Goal: Transaction & Acquisition: Purchase product/service

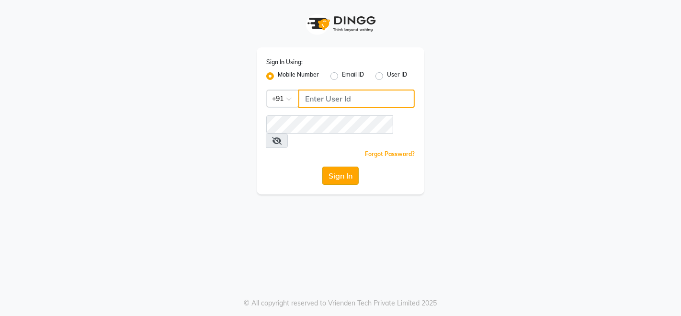
type input "6000202228"
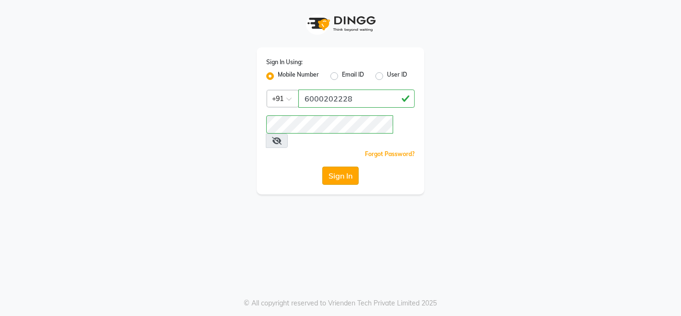
click at [341, 167] on button "Sign In" at bounding box center [340, 176] width 36 height 18
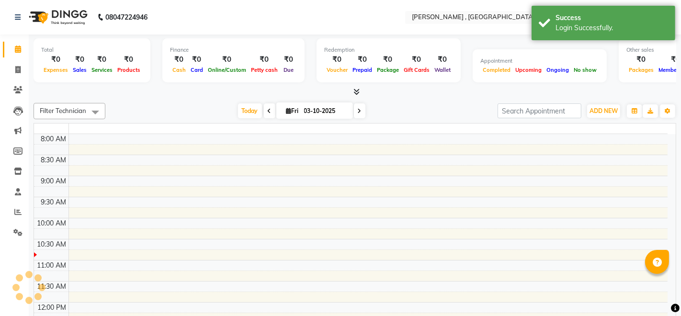
select select "en"
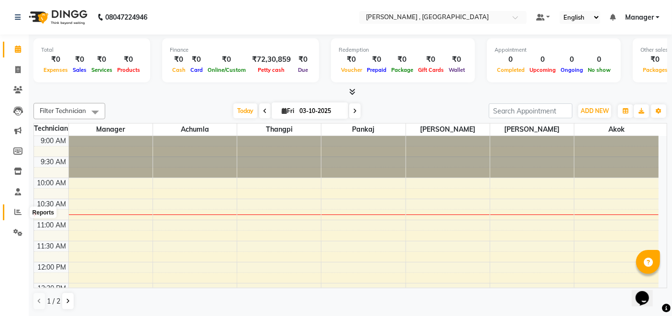
click at [14, 211] on icon at bounding box center [17, 211] width 7 height 7
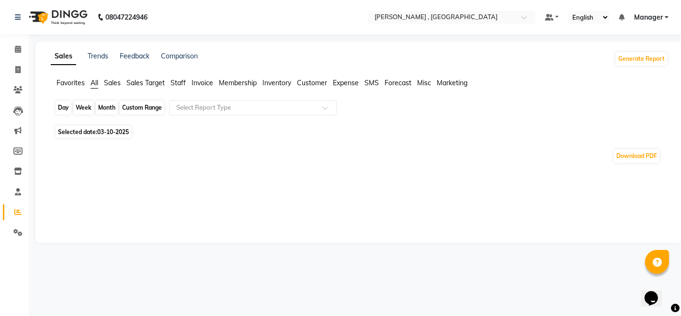
click at [64, 109] on div "Day" at bounding box center [64, 107] width 16 height 13
select select "10"
select select "2025"
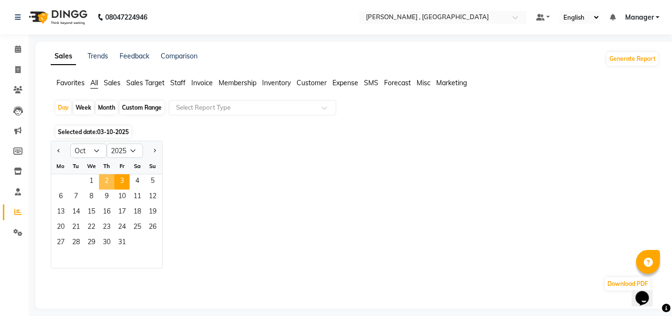
click at [101, 179] on span "2" at bounding box center [106, 181] width 15 height 15
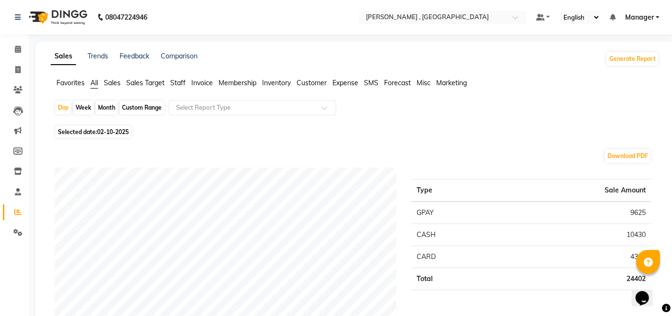
click at [105, 105] on div "Month" at bounding box center [107, 107] width 22 height 13
select select "10"
select select "2025"
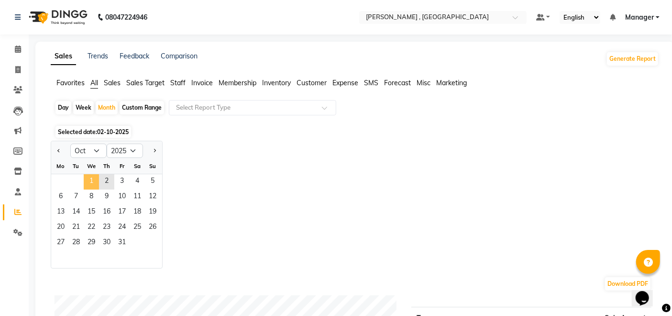
click at [89, 181] on span "1" at bounding box center [91, 181] width 15 height 15
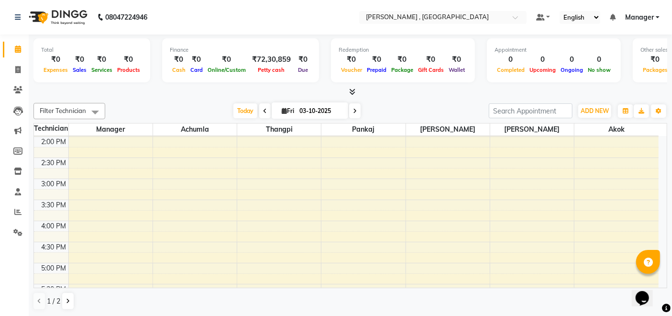
scroll to position [213, 0]
click at [17, 217] on span at bounding box center [18, 212] width 17 height 11
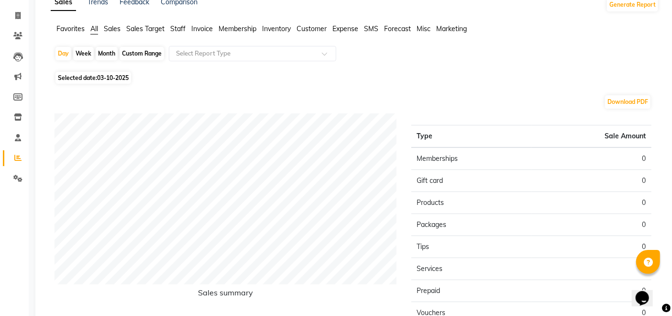
scroll to position [1, 0]
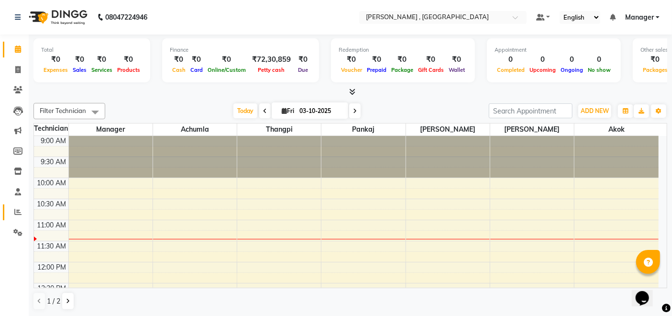
click at [16, 209] on icon at bounding box center [17, 211] width 7 height 7
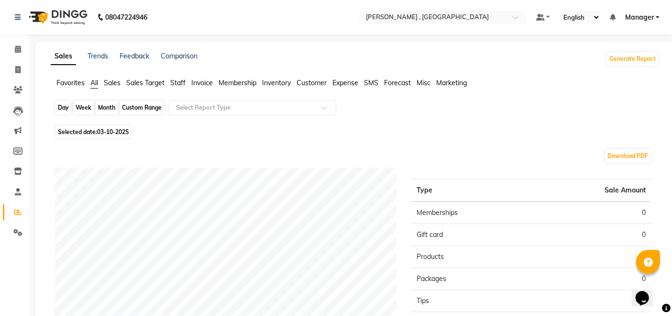
click at [66, 105] on div "Day" at bounding box center [64, 107] width 16 height 13
select select "10"
select select "2025"
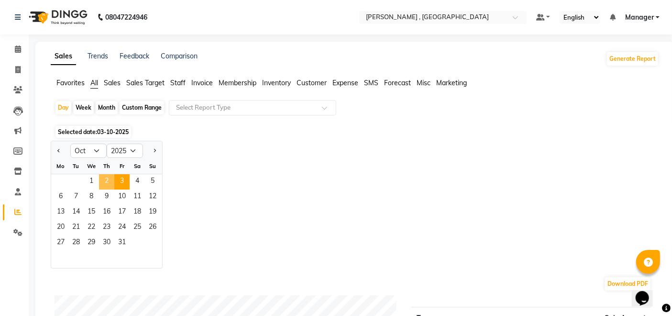
click at [103, 183] on span "2" at bounding box center [106, 181] width 15 height 15
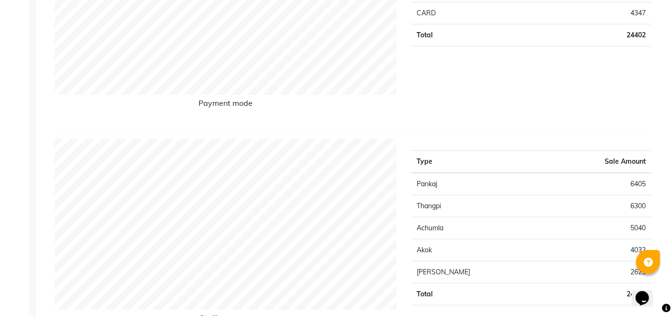
scroll to position [266, 0]
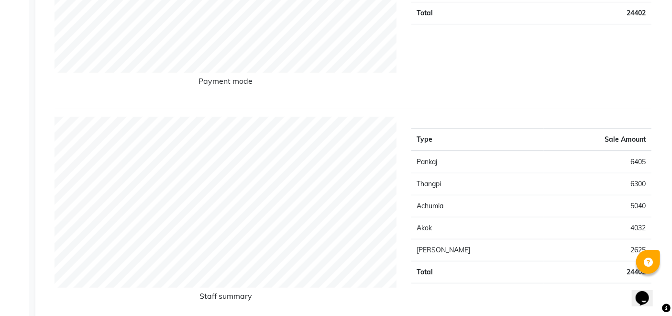
click at [175, 315] on div "Staff summary" at bounding box center [225, 216] width 357 height 199
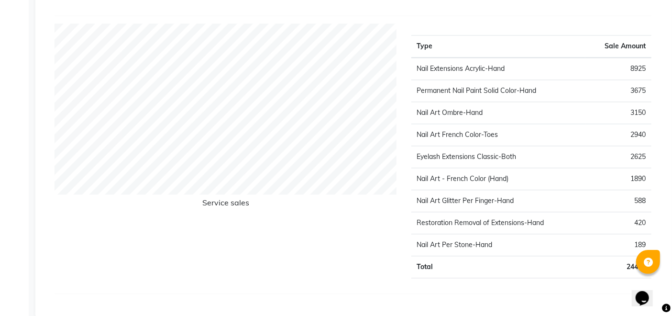
scroll to position [1083, 0]
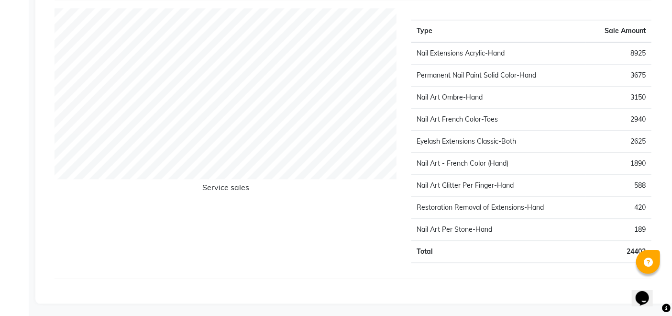
click at [632, 290] on button "Opens Chat This icon Opens the chat window." at bounding box center [642, 298] width 21 height 16
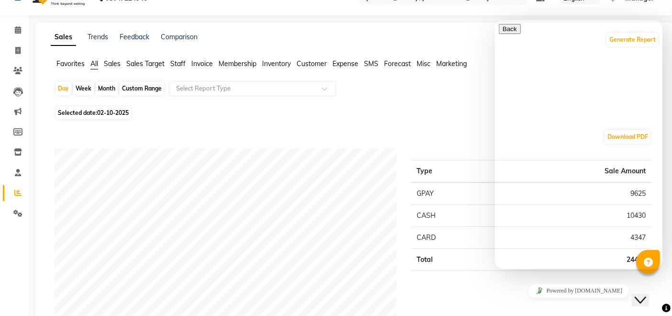
scroll to position [19, 0]
click at [646, 294] on icon "Close Chat This icon closes the chat window." at bounding box center [640, 299] width 11 height 11
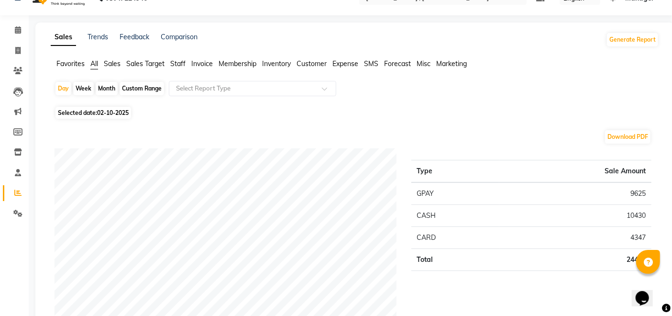
click at [525, 189] on td "9625" at bounding box center [576, 193] width 152 height 22
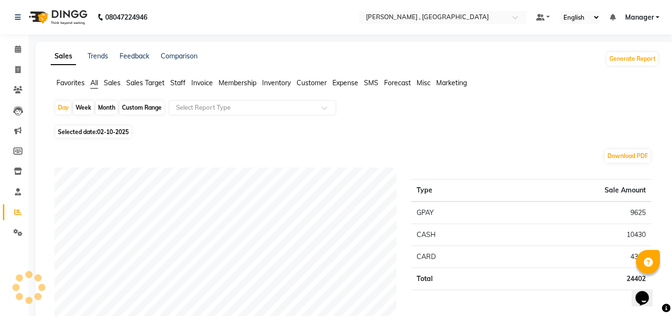
click at [104, 107] on div "Month" at bounding box center [107, 107] width 22 height 13
select select "10"
select select "2025"
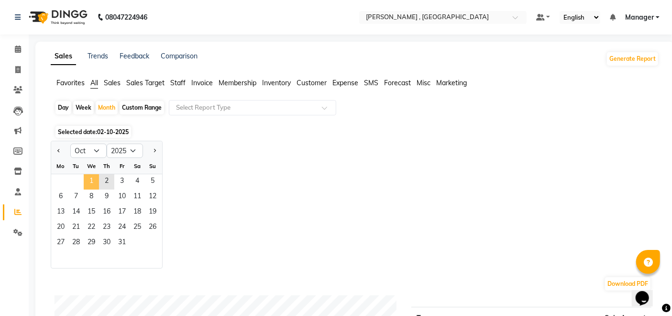
click at [92, 180] on span "1" at bounding box center [91, 181] width 15 height 15
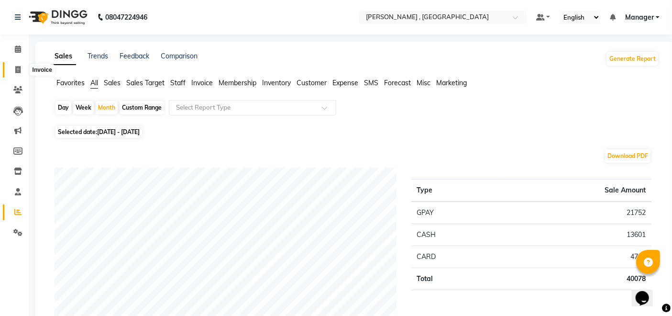
click at [21, 70] on span at bounding box center [18, 70] width 17 height 11
select select "4283"
select select "service"
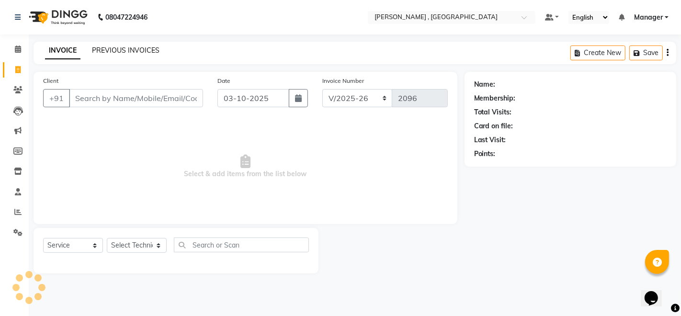
click at [117, 51] on link "PREVIOUS INVOICES" at bounding box center [125, 50] width 67 height 9
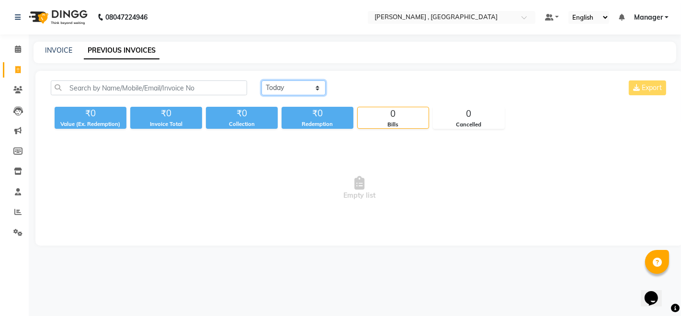
click at [287, 86] on select "[DATE] [DATE] Custom Range" at bounding box center [293, 87] width 64 height 15
select select "[DATE]"
click at [261, 80] on select "[DATE] [DATE] Custom Range" at bounding box center [293, 87] width 64 height 15
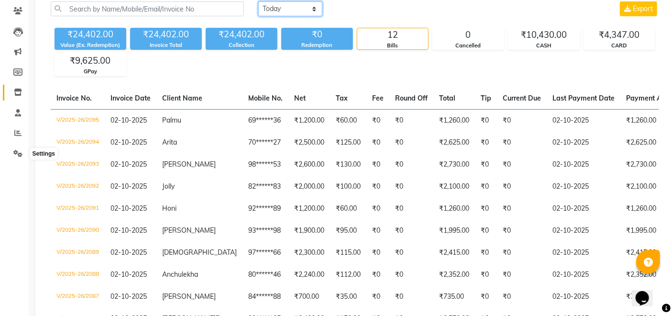
scroll to position [53, 0]
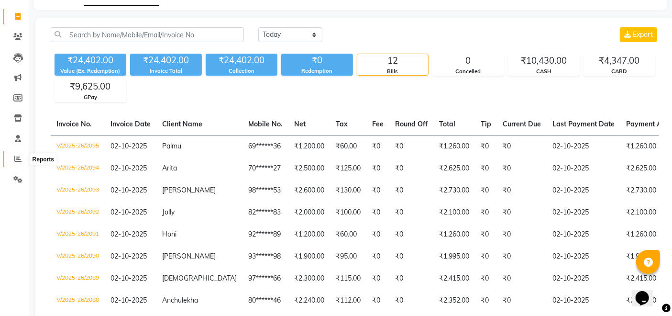
click at [16, 155] on icon at bounding box center [17, 158] width 7 height 7
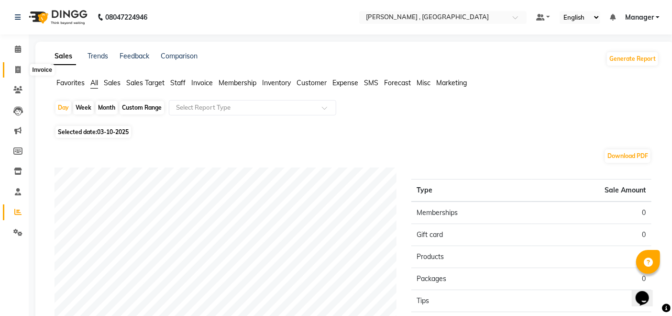
click at [18, 70] on icon at bounding box center [17, 69] width 5 height 7
select select "service"
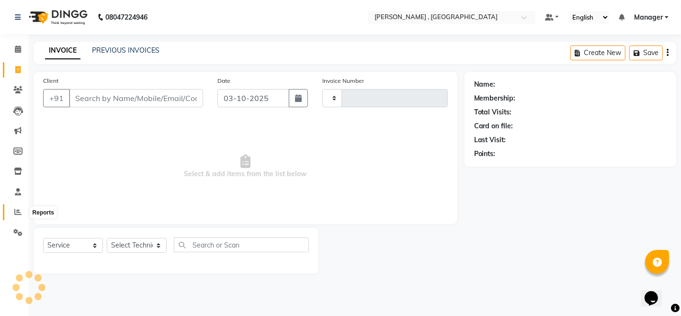
type input "2096"
select select "4283"
click at [16, 211] on icon at bounding box center [17, 211] width 7 height 7
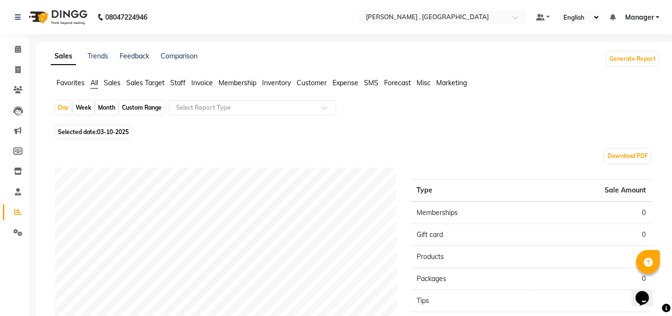
click at [104, 105] on div "Month" at bounding box center [107, 107] width 22 height 13
select select "10"
select select "2025"
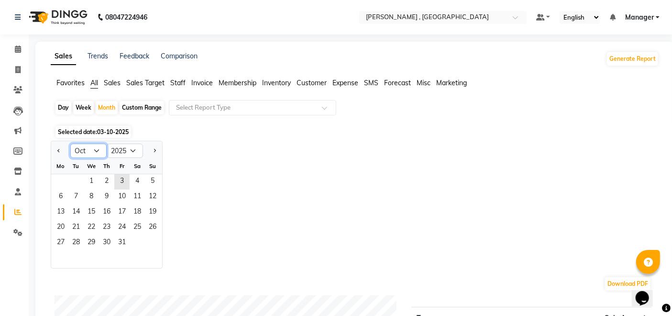
click at [87, 150] on select "Jan Feb Mar Apr May Jun [DATE] Aug Sep Oct Nov Dec" at bounding box center [88, 151] width 36 height 14
select select "9"
click at [70, 144] on select "Jan Feb Mar Apr May Jun [DATE] Aug Sep Oct Nov Dec" at bounding box center [88, 151] width 36 height 14
click at [89, 185] on span "3" at bounding box center [91, 181] width 15 height 15
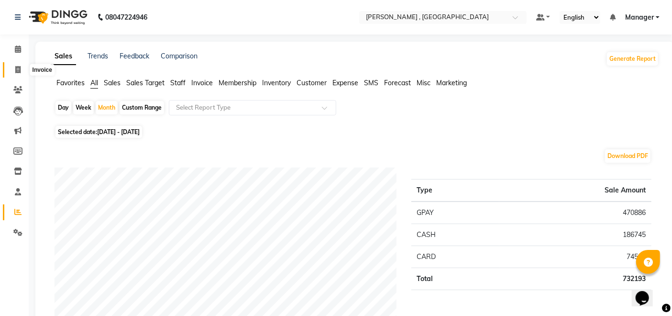
click at [18, 70] on icon at bounding box center [17, 69] width 5 height 7
select select "4283"
select select "service"
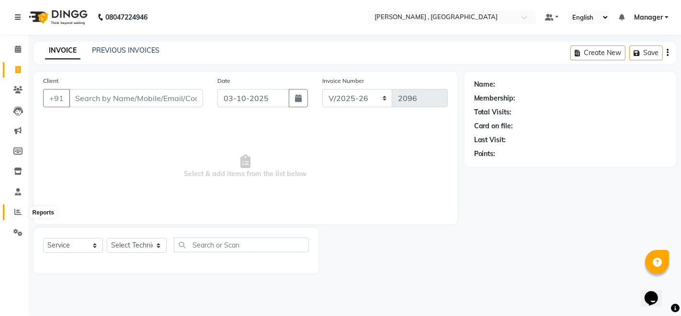
click at [17, 215] on icon at bounding box center [17, 211] width 7 height 7
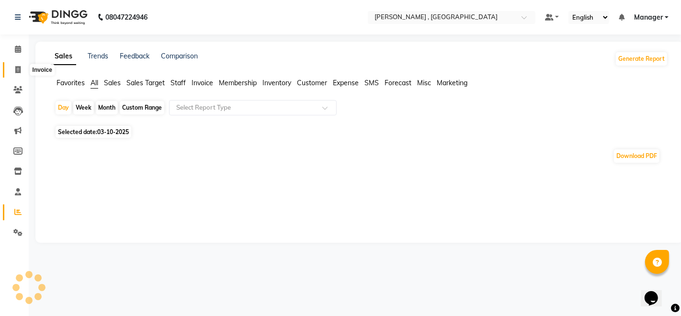
click at [17, 70] on icon at bounding box center [17, 69] width 5 height 7
select select "service"
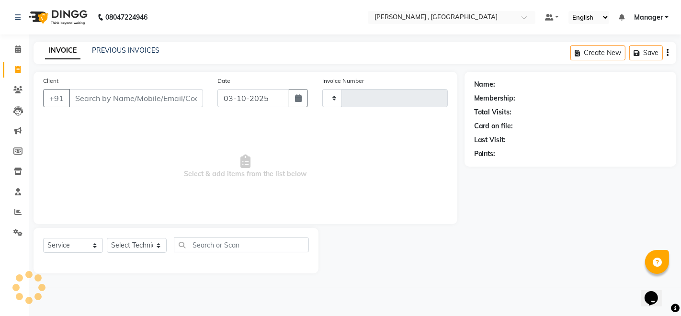
type input "2096"
select select "4283"
click at [16, 209] on icon at bounding box center [17, 211] width 7 height 7
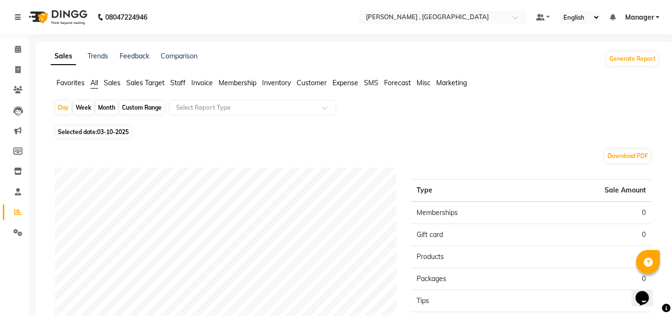
click at [110, 111] on div "Month" at bounding box center [107, 107] width 22 height 13
select select "10"
select select "2025"
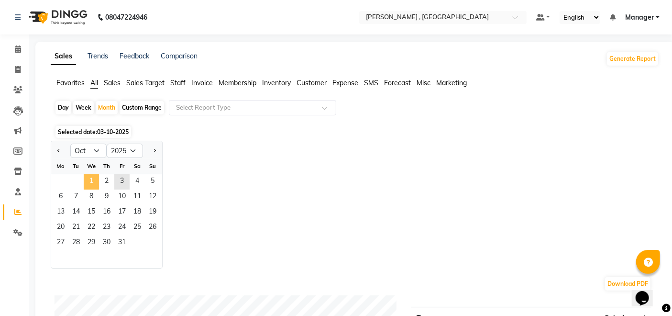
click at [89, 182] on span "1" at bounding box center [91, 181] width 15 height 15
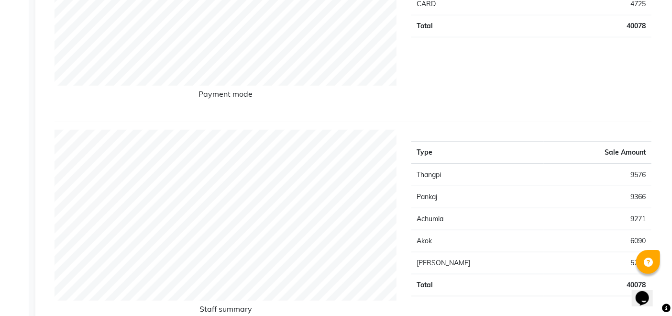
scroll to position [266, 0]
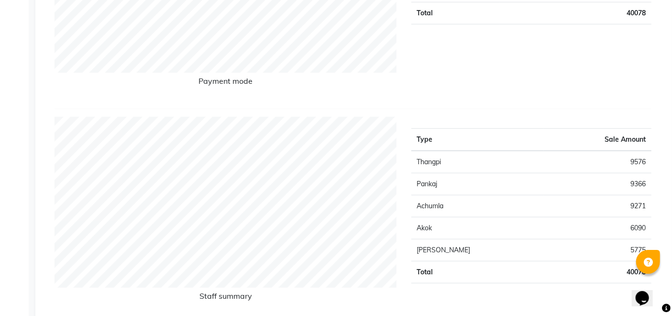
click at [568, 243] on td "5775" at bounding box center [598, 250] width 108 height 22
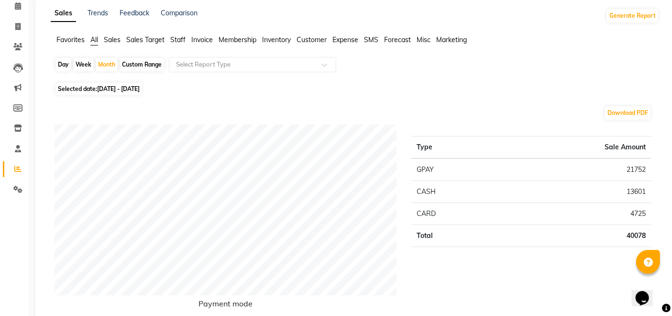
scroll to position [0, 0]
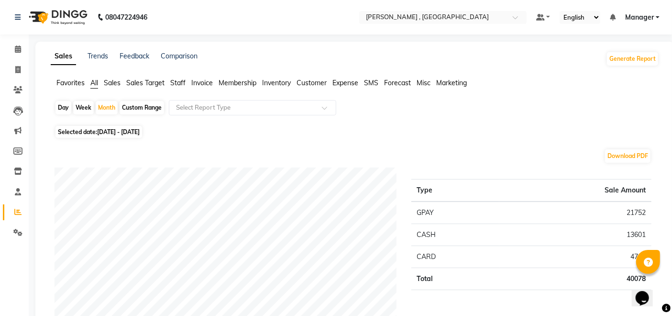
click at [104, 129] on span "[DATE] - [DATE]" at bounding box center [118, 131] width 43 height 7
click at [94, 130] on span "Selected date: [DATE] - [DATE]" at bounding box center [99, 132] width 87 height 12
select select "10"
select select "2025"
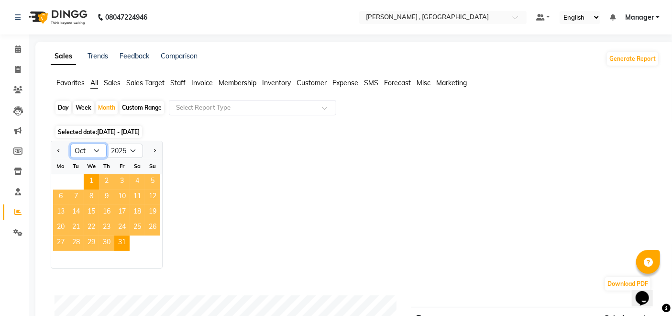
click at [94, 151] on select "Jan Feb Mar Apr May Jun [DATE] Aug Sep Oct Nov Dec" at bounding box center [88, 151] width 36 height 14
select select "9"
click at [70, 144] on select "Jan Feb Mar Apr May Jun [DATE] Aug Sep Oct Nov Dec" at bounding box center [88, 151] width 36 height 14
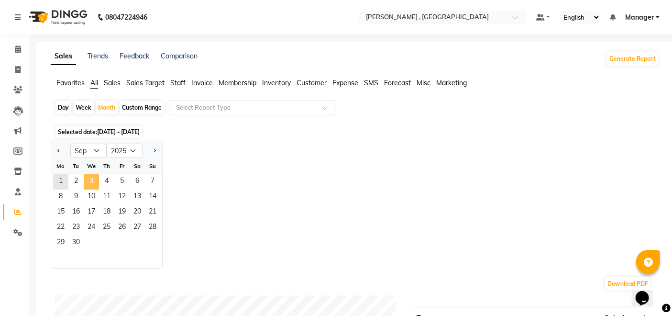
click at [95, 178] on span "3" at bounding box center [91, 181] width 15 height 15
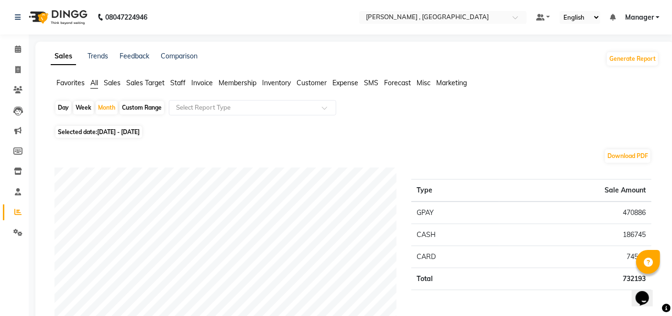
click at [176, 82] on span "Staff" at bounding box center [177, 82] width 15 height 9
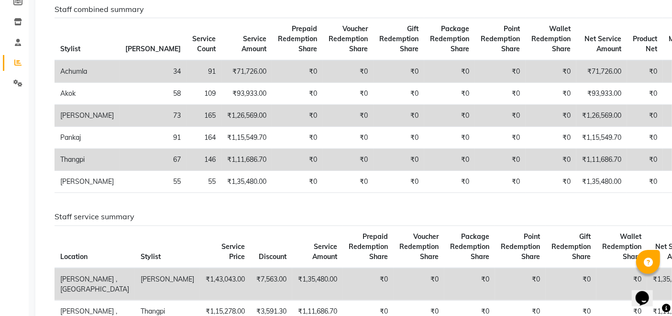
scroll to position [159, 0]
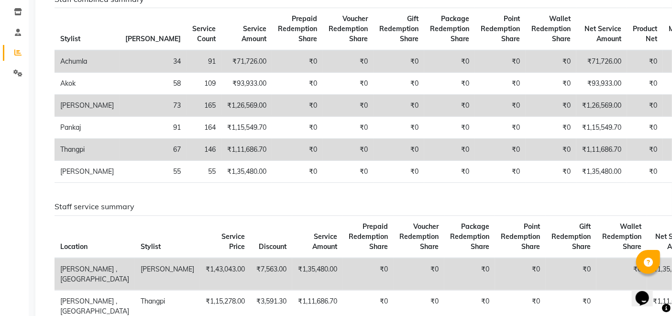
select select "service"
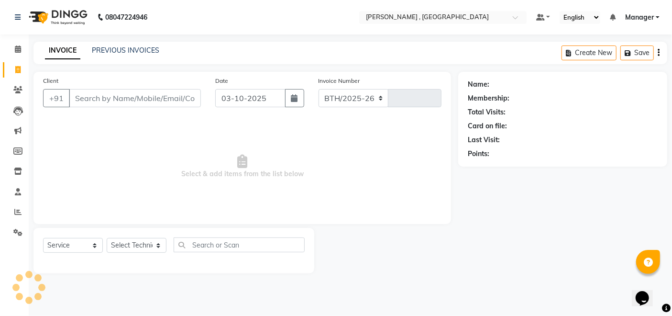
select select "4283"
type input "2096"
click at [17, 213] on icon at bounding box center [17, 211] width 7 height 7
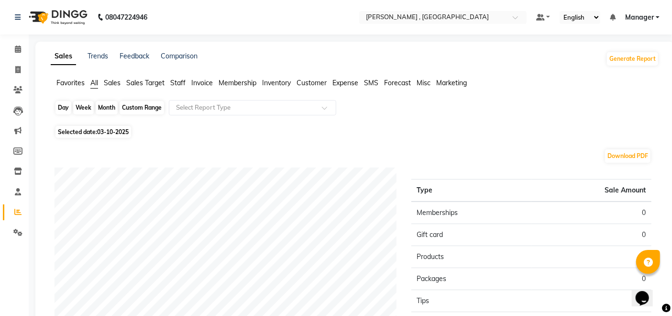
click at [63, 108] on div "Day" at bounding box center [64, 107] width 16 height 13
select select "10"
select select "2025"
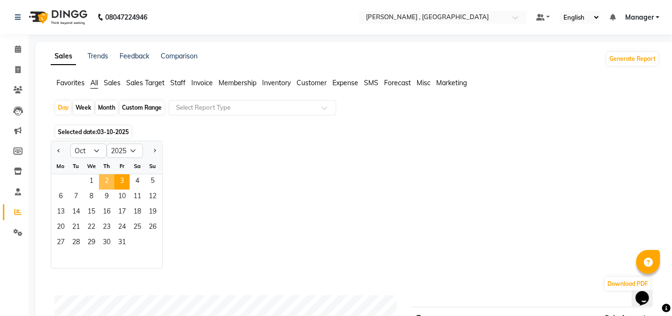
click at [112, 180] on span "2" at bounding box center [106, 181] width 15 height 15
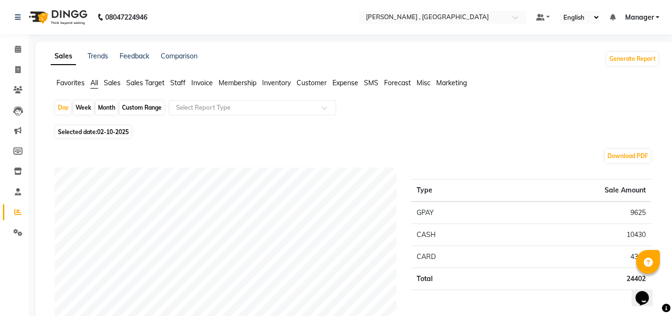
click at [111, 110] on div "Month" at bounding box center [107, 107] width 22 height 13
select select "10"
select select "2025"
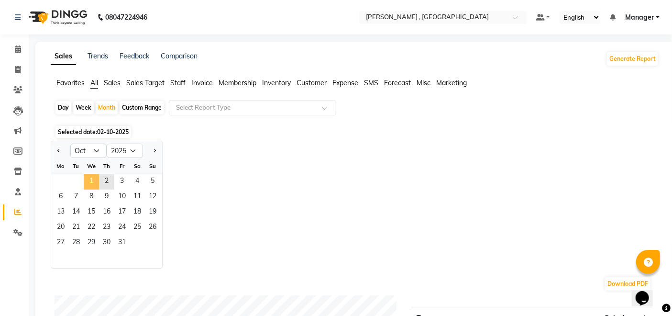
click at [89, 179] on span "1" at bounding box center [91, 181] width 15 height 15
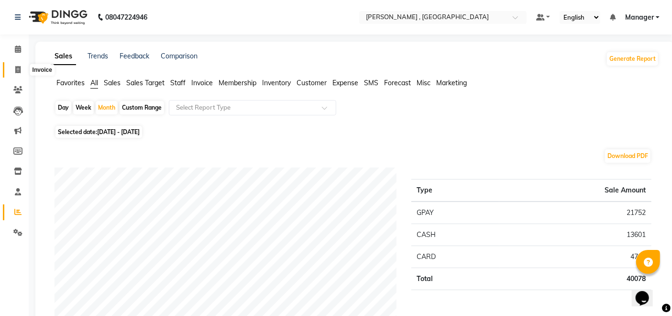
click at [18, 68] on icon at bounding box center [17, 69] width 5 height 7
select select "4283"
select select "service"
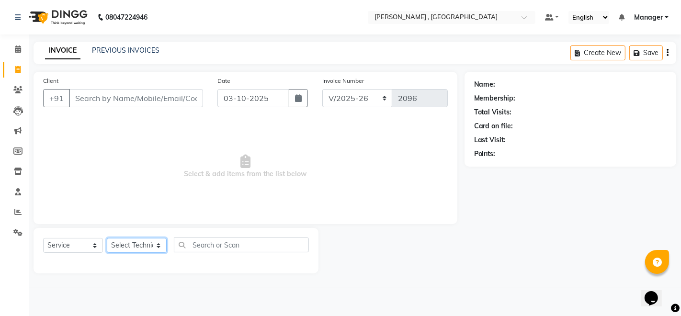
click at [131, 251] on select "Select Technician [PERSON_NAME] [PERSON_NAME] Manager [PERSON_NAME] Thangpi [PE…" at bounding box center [137, 245] width 60 height 15
select select "23268"
click at [107, 238] on select "Select Technician [PERSON_NAME] [PERSON_NAME] Manager [PERSON_NAME] Thangpi [PE…" at bounding box center [137, 245] width 60 height 15
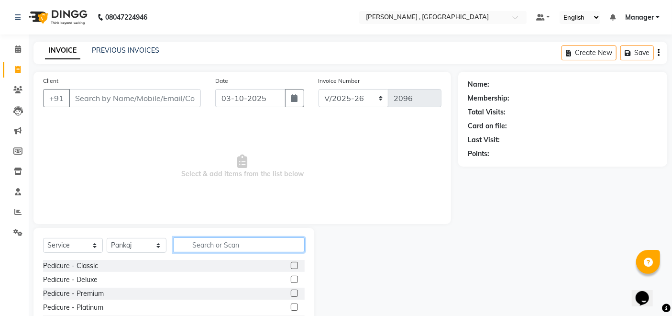
click at [200, 242] on input "text" at bounding box center [239, 244] width 131 height 15
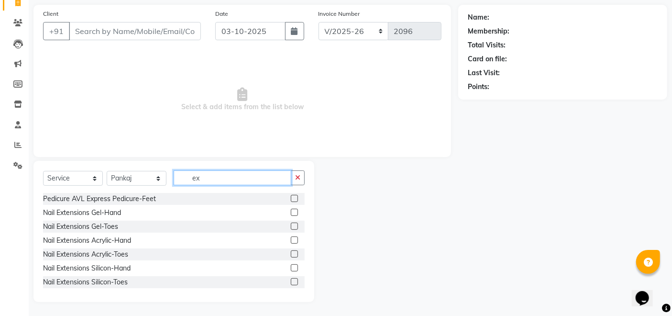
scroll to position [67, 0]
type input "ex"
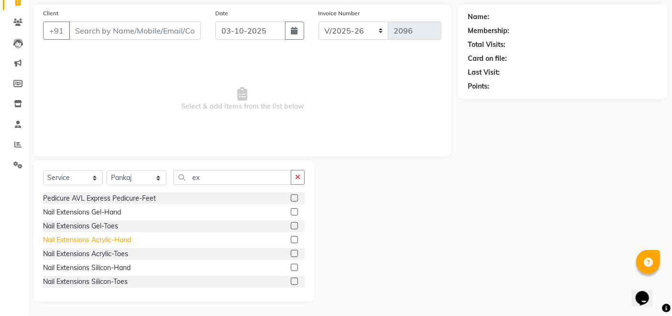
click at [85, 238] on div "Nail Extensions Acrylic-Hand" at bounding box center [87, 240] width 88 height 10
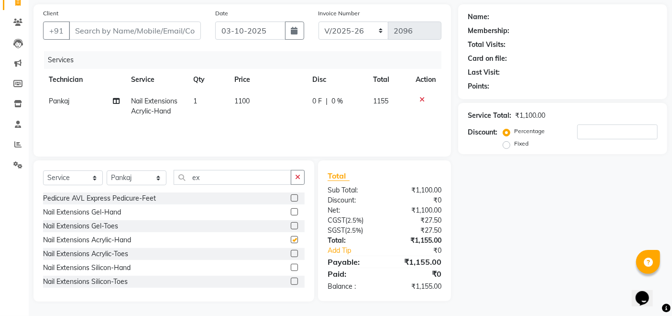
checkbox input "false"
click at [266, 99] on td "1100" at bounding box center [268, 106] width 78 height 32
select select "23268"
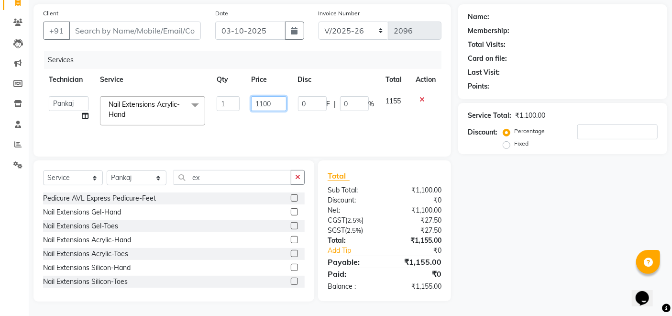
click at [279, 102] on input "1100" at bounding box center [268, 103] width 35 height 15
type input "1"
type input "1000"
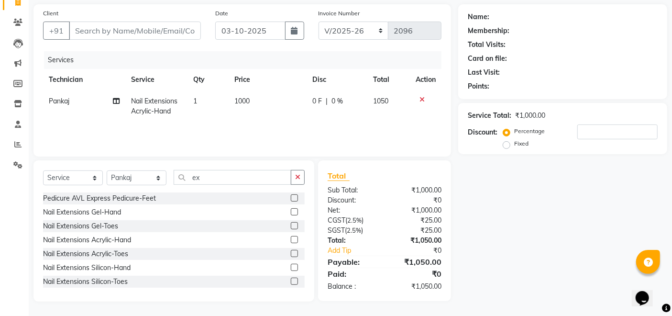
click at [235, 123] on div "Services Technician Service Qty Price Disc Total Action Pankaj Nail Extensions …" at bounding box center [242, 99] width 399 height 96
click at [244, 180] on input "ex" at bounding box center [233, 177] width 118 height 15
type input "e"
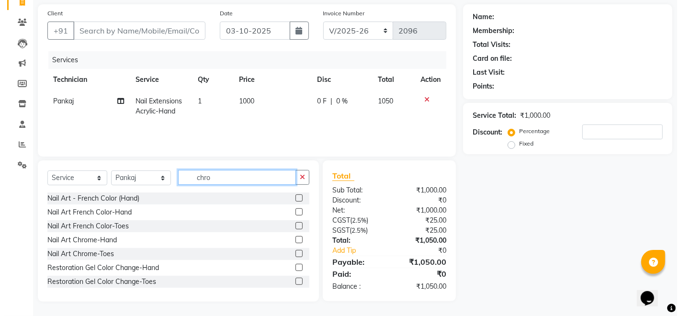
scroll to position [67, 0]
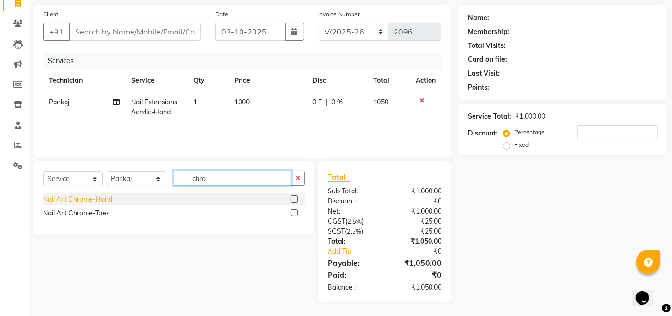
type input "chro"
click at [84, 199] on div "Nail Art Chrome-Hand" at bounding box center [77, 199] width 69 height 10
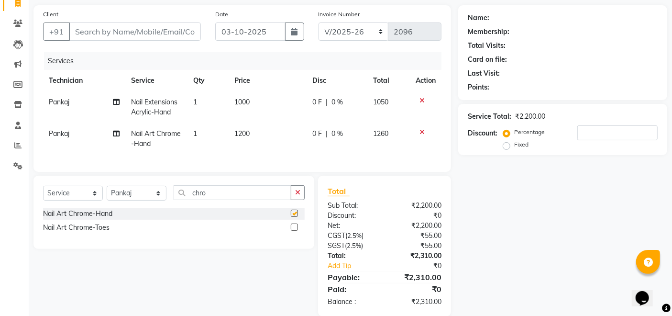
checkbox input "false"
click at [124, 200] on select "Select Technician [PERSON_NAME] [PERSON_NAME] Manager [PERSON_NAME] Thangpi [PE…" at bounding box center [137, 193] width 60 height 15
select select "85988"
click at [107, 193] on select "Select Technician [PERSON_NAME] [PERSON_NAME] Manager [PERSON_NAME] Thangpi [PE…" at bounding box center [137, 193] width 60 height 15
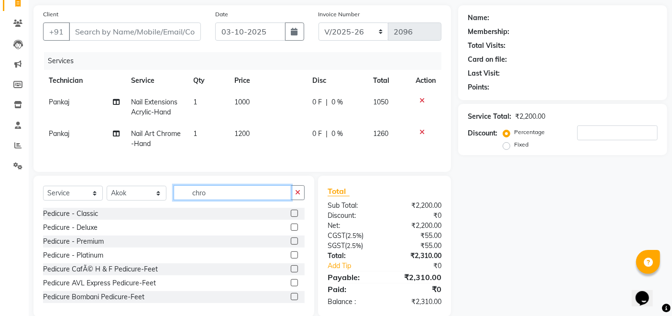
click at [236, 199] on input "chro" at bounding box center [233, 192] width 118 height 15
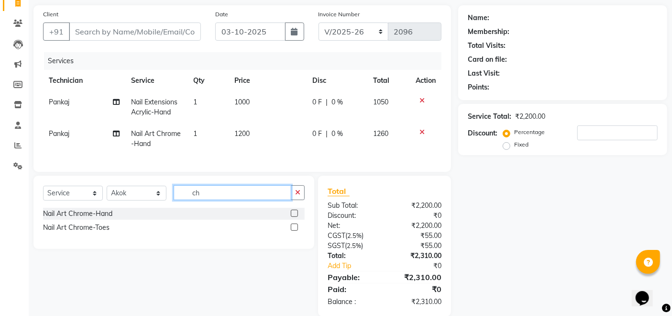
type input "c"
type input "soli"
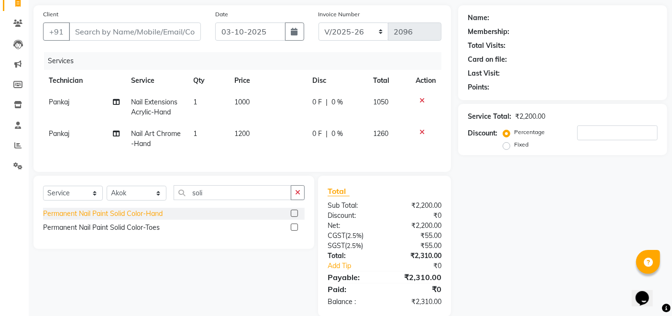
click at [126, 219] on div "Permanent Nail Paint Solid Color-Hand" at bounding box center [103, 214] width 120 height 10
checkbox input "false"
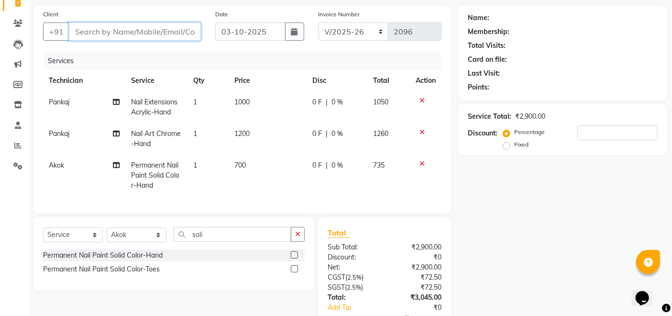
click at [148, 38] on input "Client" at bounding box center [135, 31] width 132 height 18
type input "9"
type input "0"
type input "9901071355"
click at [168, 29] on span "Add Client" at bounding box center [176, 32] width 38 height 10
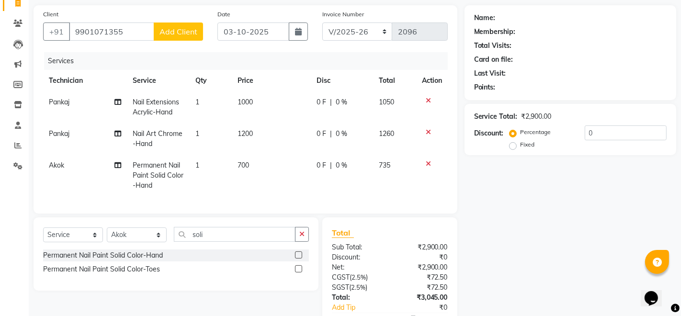
select select "21"
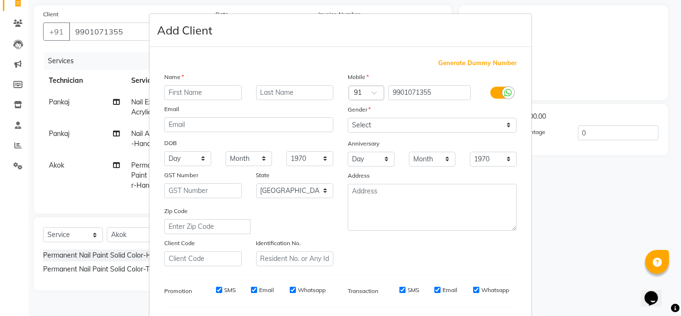
click at [198, 92] on input "text" at bounding box center [203, 92] width 78 height 15
click at [165, 89] on input "mrgangi" at bounding box center [203, 92] width 78 height 15
click at [172, 90] on input "mrgangi" at bounding box center [203, 92] width 78 height 15
click at [168, 92] on input "mrgangi" at bounding box center [203, 92] width 78 height 15
click at [171, 93] on input "mrgangi" at bounding box center [203, 92] width 78 height 15
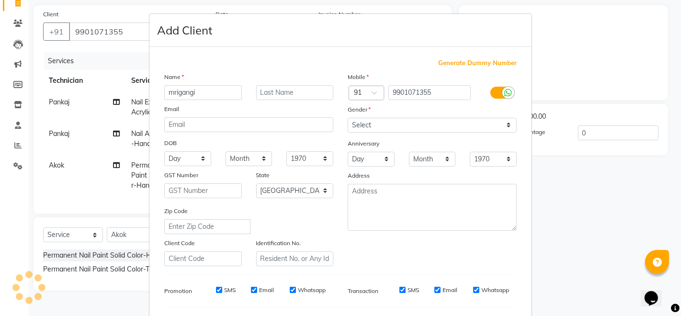
click at [170, 93] on input "mrigangi" at bounding box center [203, 92] width 78 height 15
type input "Mrigangi"
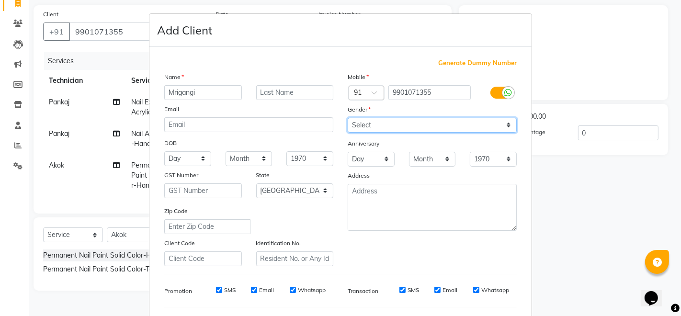
click at [362, 120] on select "Select [DEMOGRAPHIC_DATA] [DEMOGRAPHIC_DATA] Other Prefer Not To Say" at bounding box center [431, 125] width 169 height 15
select select "[DEMOGRAPHIC_DATA]"
click at [347, 118] on select "Select [DEMOGRAPHIC_DATA] [DEMOGRAPHIC_DATA] Other Prefer Not To Say" at bounding box center [431, 125] width 169 height 15
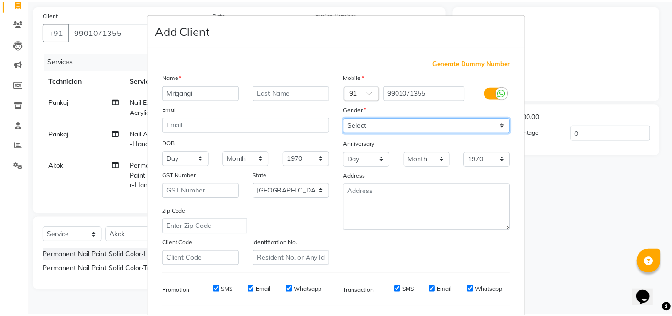
scroll to position [124, 0]
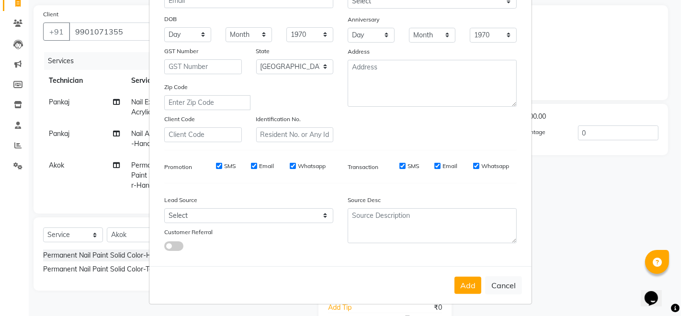
click at [463, 285] on button "Add" at bounding box center [467, 285] width 27 height 17
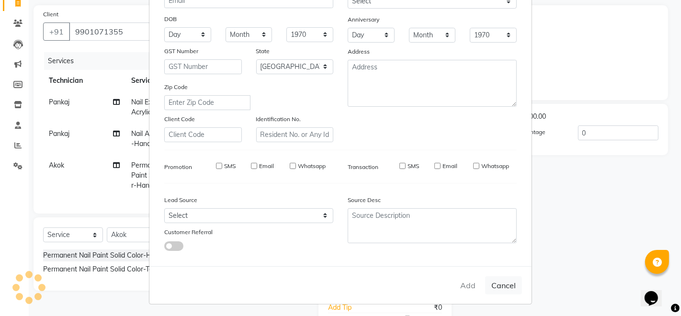
type input "99******55"
select select
select select "null"
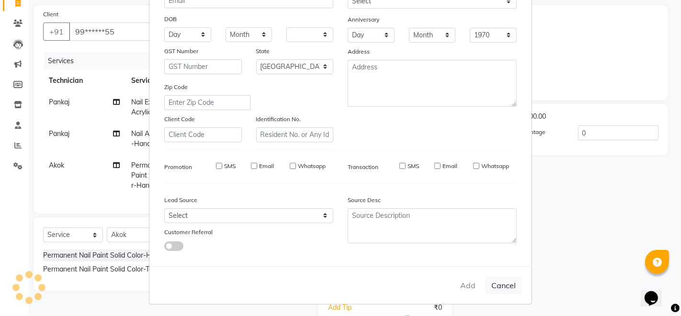
select select
checkbox input "false"
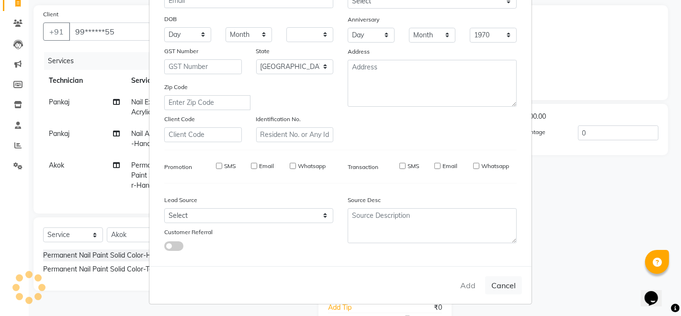
checkbox input "false"
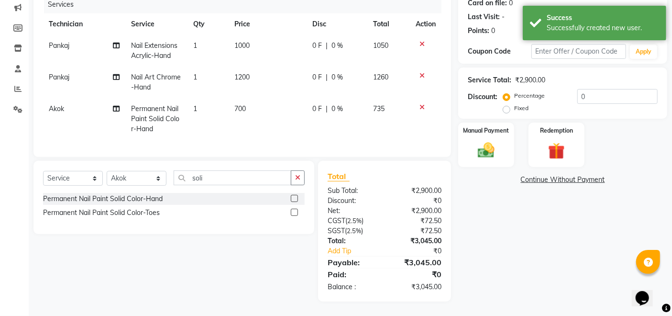
click at [272, 130] on td "700" at bounding box center [268, 119] width 78 height 42
select select "85988"
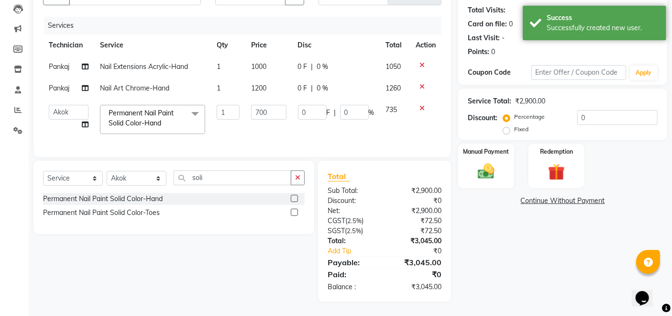
scroll to position [110, 0]
click at [489, 168] on img at bounding box center [486, 171] width 29 height 20
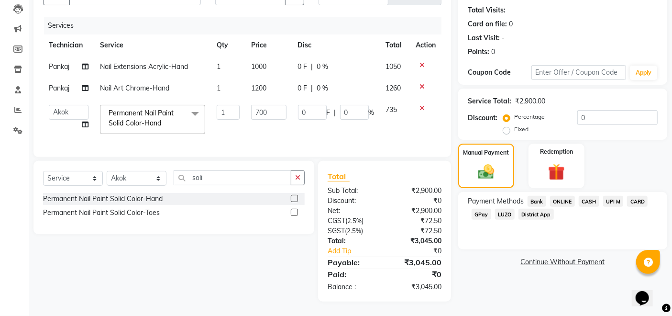
click at [422, 83] on icon at bounding box center [422, 86] width 5 height 7
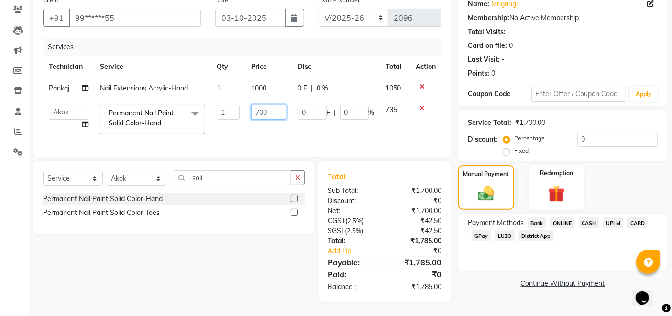
click at [271, 117] on td "700" at bounding box center [269, 119] width 46 height 41
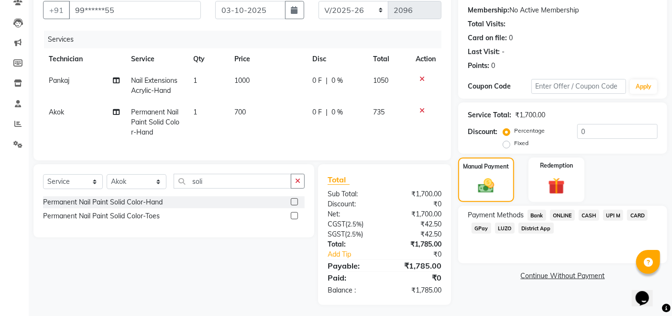
click at [268, 81] on td "1000" at bounding box center [268, 86] width 78 height 32
select select "23268"
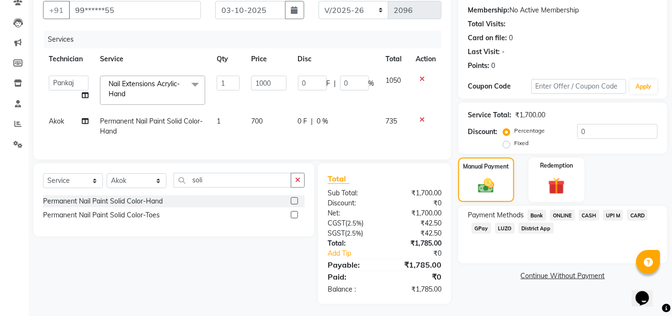
click at [423, 79] on icon at bounding box center [422, 79] width 5 height 7
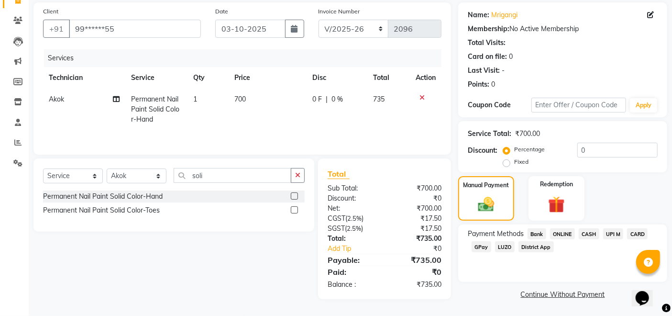
scroll to position [69, 0]
click at [149, 175] on select "Select Technician [PERSON_NAME] [PERSON_NAME] Manager [PERSON_NAME] Thangpi [PE…" at bounding box center [137, 175] width 60 height 15
select select "23268"
click at [107, 169] on select "Select Technician [PERSON_NAME] [PERSON_NAME] Manager [PERSON_NAME] Thangpi [PE…" at bounding box center [137, 175] width 60 height 15
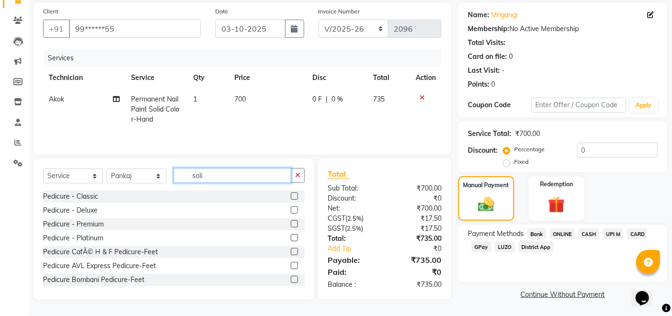
click at [236, 180] on input "soli" at bounding box center [233, 175] width 118 height 15
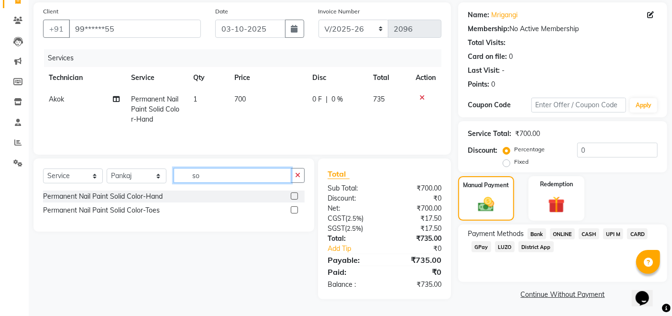
type input "s"
type input "CHRO"
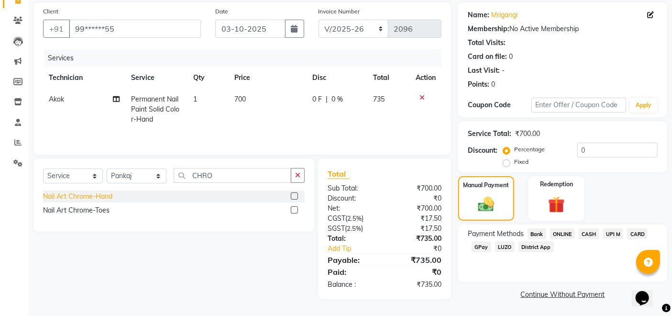
click at [86, 197] on div "Nail Art Chrome-Hand" at bounding box center [77, 196] width 69 height 10
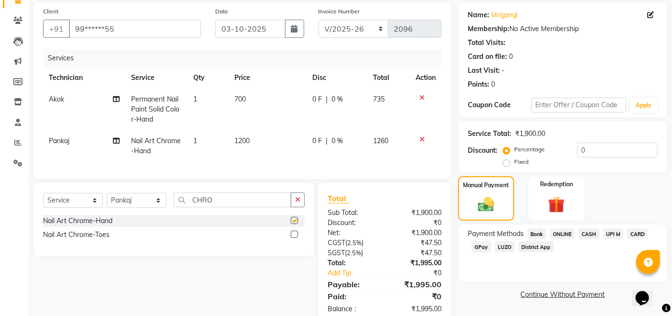
checkbox input "false"
click at [246, 141] on span "1200" at bounding box center [242, 140] width 15 height 9
select select "23268"
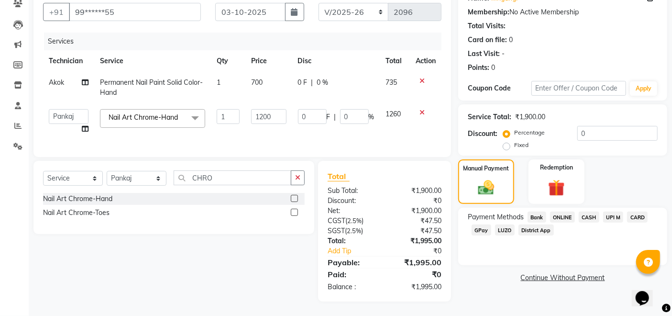
scroll to position [94, 0]
click at [482, 224] on span "GPay" at bounding box center [482, 229] width 20 height 11
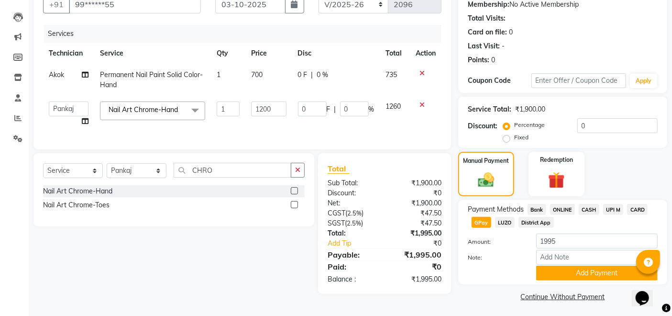
scroll to position [96, 0]
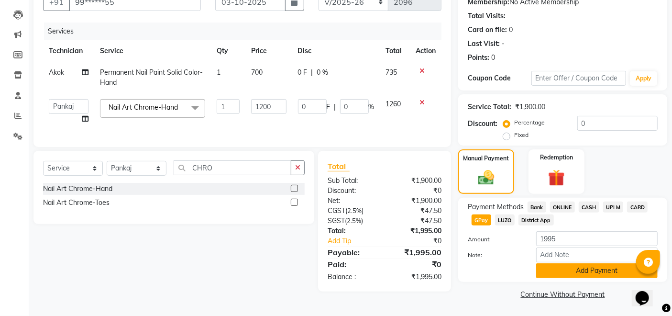
click at [559, 272] on button "Add Payment" at bounding box center [598, 270] width 122 height 15
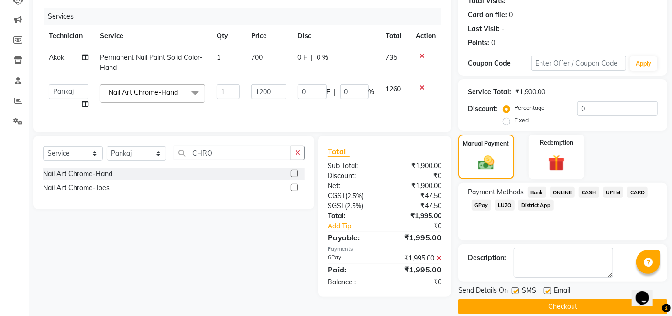
scroll to position [123, 0]
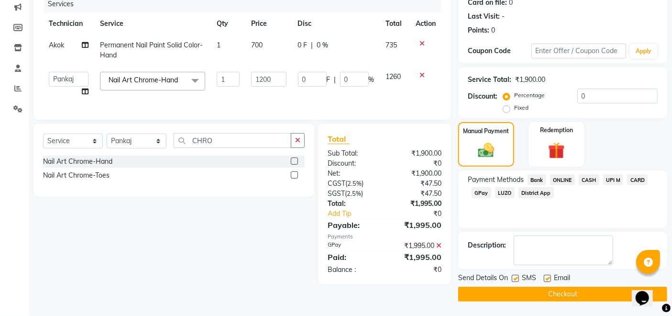
click at [216, 100] on td "1" at bounding box center [228, 84] width 35 height 36
click at [540, 298] on button "Checkout" at bounding box center [563, 294] width 209 height 15
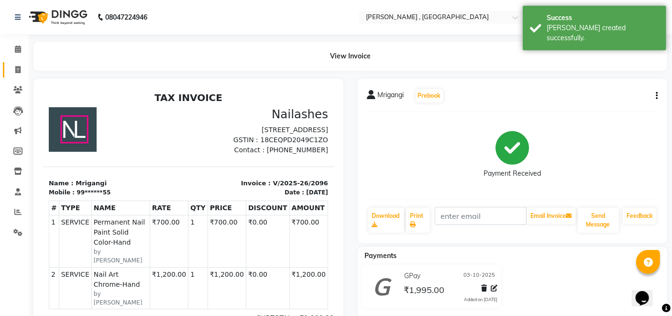
click at [18, 77] on link "Invoice" at bounding box center [14, 70] width 23 height 16
select select "service"
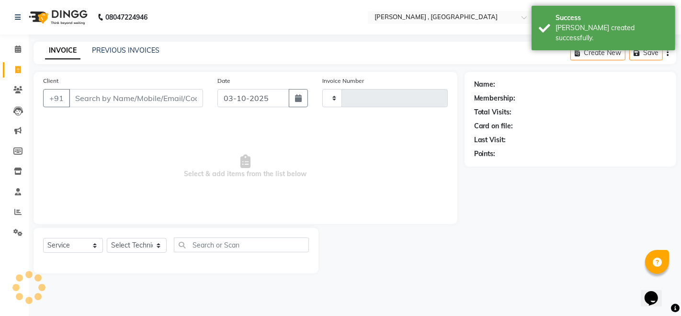
type input "2097"
select select "4283"
click at [17, 212] on icon at bounding box center [17, 211] width 7 height 7
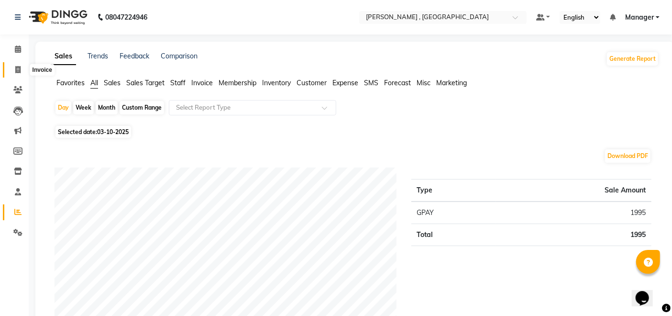
click at [15, 71] on icon at bounding box center [17, 69] width 5 height 7
select select "service"
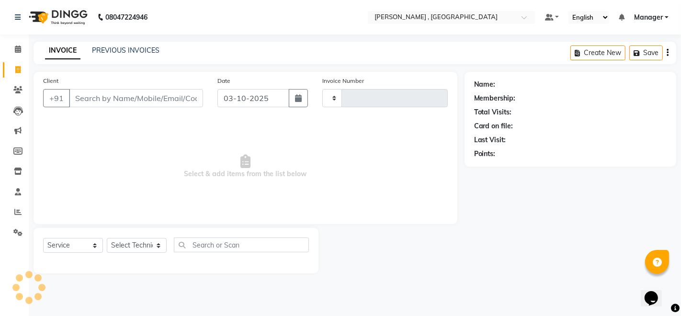
type input "2097"
select select "4283"
click at [123, 49] on link "PREVIOUS INVOICES" at bounding box center [125, 50] width 67 height 9
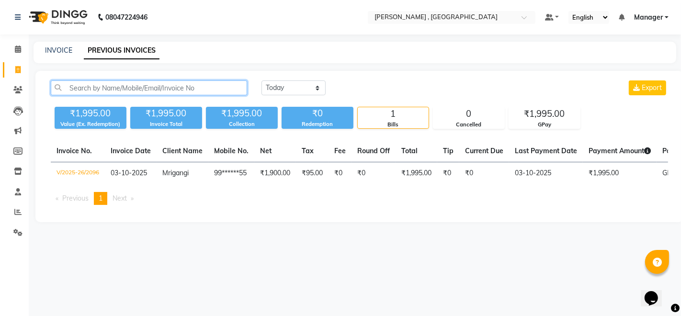
click at [155, 87] on input "text" at bounding box center [149, 87] width 196 height 15
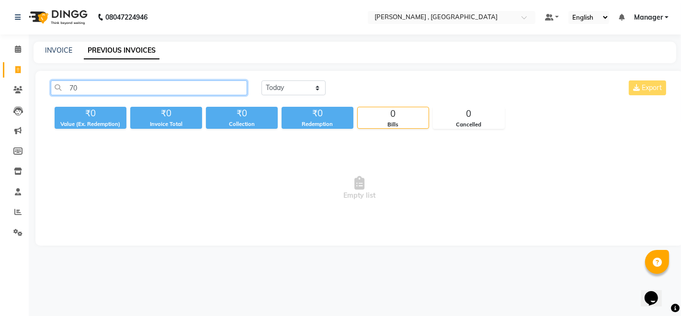
type input "7"
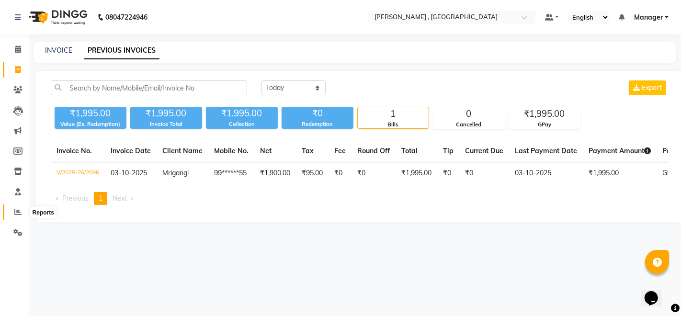
click at [11, 214] on span at bounding box center [18, 212] width 17 height 11
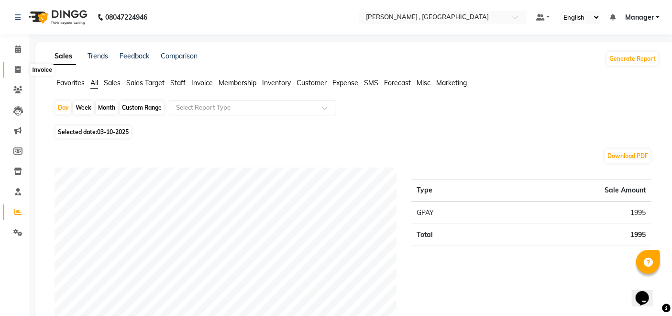
click at [17, 68] on icon at bounding box center [17, 69] width 5 height 7
select select "service"
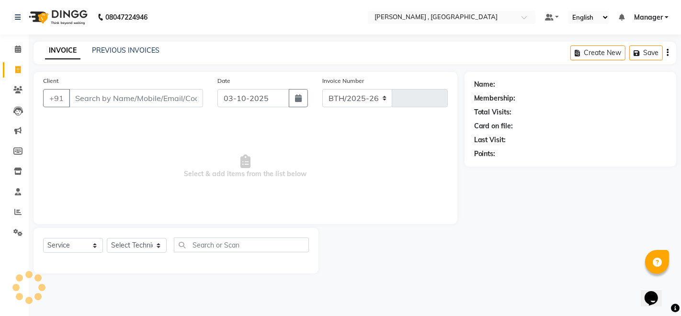
select select "4283"
type input "2097"
click at [14, 214] on icon at bounding box center [17, 211] width 7 height 7
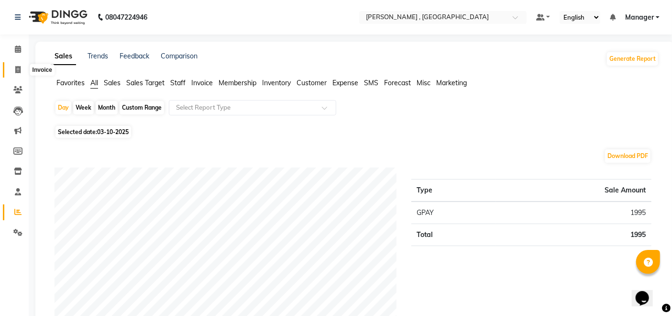
click at [17, 72] on icon at bounding box center [17, 69] width 5 height 7
select select "service"
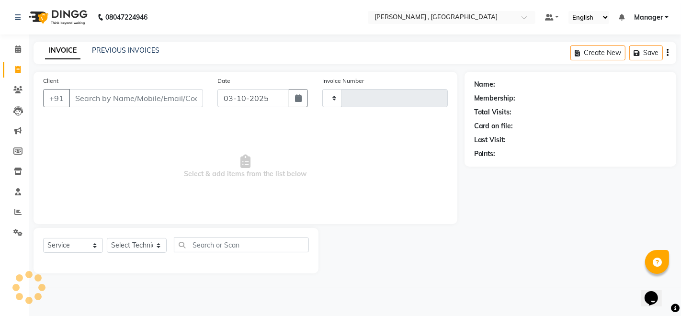
type input "2097"
select select "4283"
click at [17, 215] on icon at bounding box center [17, 211] width 7 height 7
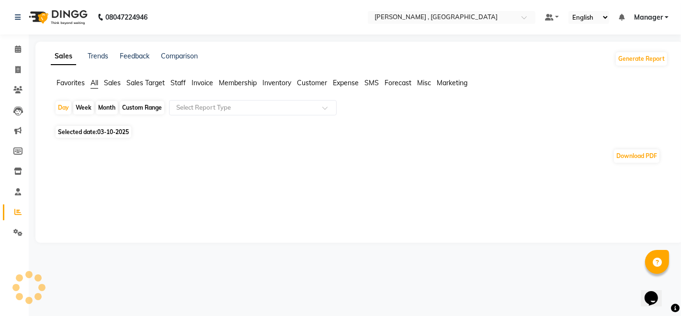
click at [105, 112] on div "Month" at bounding box center [107, 107] width 22 height 13
select select "10"
select select "2025"
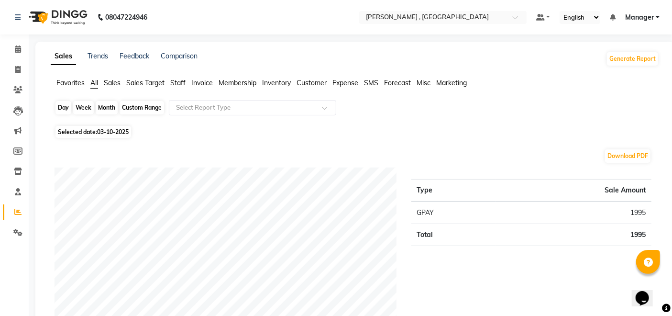
click at [104, 108] on div "Month" at bounding box center [107, 107] width 22 height 13
select select "10"
select select "2025"
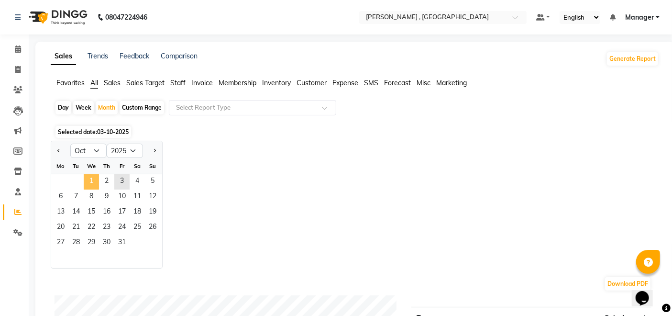
click at [96, 177] on span "1" at bounding box center [91, 181] width 15 height 15
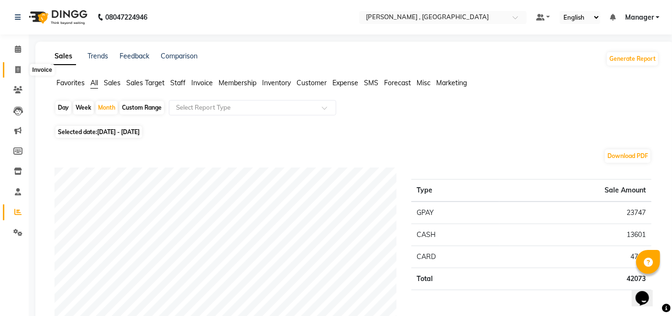
click at [16, 72] on icon at bounding box center [17, 69] width 5 height 7
select select "service"
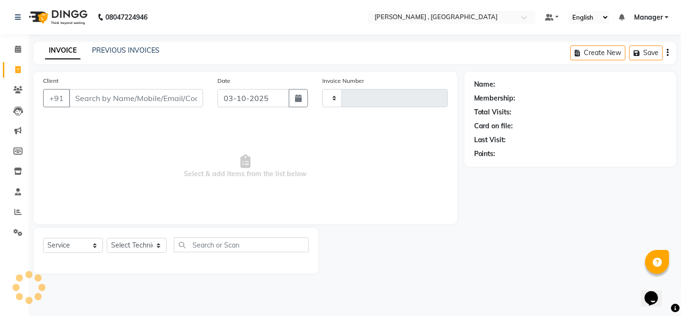
type input "2097"
select select "4283"
click at [148, 249] on select "Select Technician [PERSON_NAME] [PERSON_NAME] Manager [PERSON_NAME] Thangpi [PE…" at bounding box center [137, 245] width 60 height 15
select select "23266"
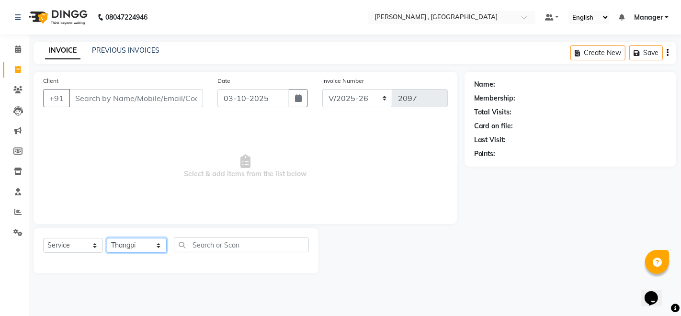
click at [107, 238] on select "Select Technician [PERSON_NAME] [PERSON_NAME] Manager [PERSON_NAME] Thangpi [PE…" at bounding box center [137, 245] width 60 height 15
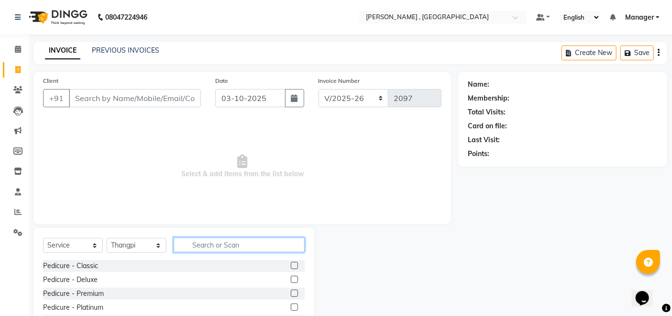
click at [256, 246] on input "text" at bounding box center [239, 244] width 131 height 15
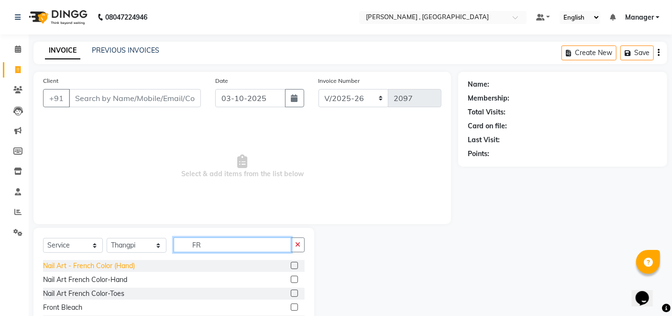
type input "FR"
click at [98, 265] on div "Nail Art - French Color (Hand)" at bounding box center [89, 266] width 92 height 10
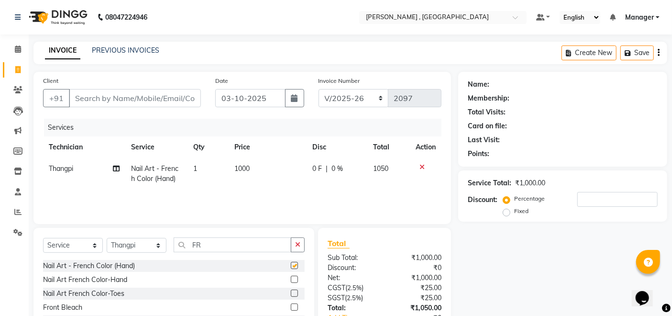
checkbox input "false"
click at [260, 182] on td "1000" at bounding box center [268, 174] width 78 height 32
select select "23266"
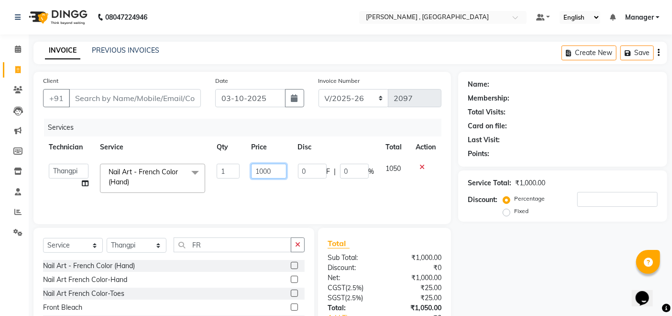
click at [264, 174] on input "1000" at bounding box center [268, 171] width 35 height 15
type input "200"
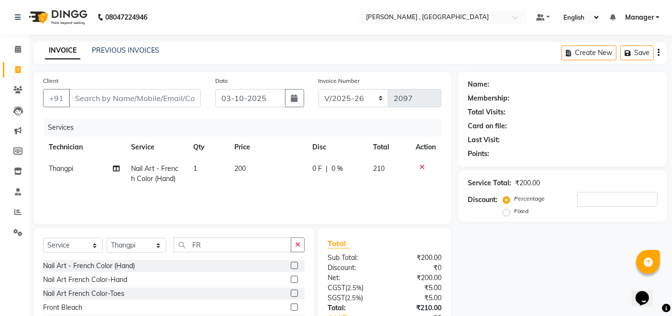
click at [544, 255] on div "Name: Membership: Total Visits: Card on file: Last Visit: Points: Service Total…" at bounding box center [567, 220] width 216 height 297
click at [220, 180] on td "1" at bounding box center [208, 174] width 41 height 32
select select "23266"
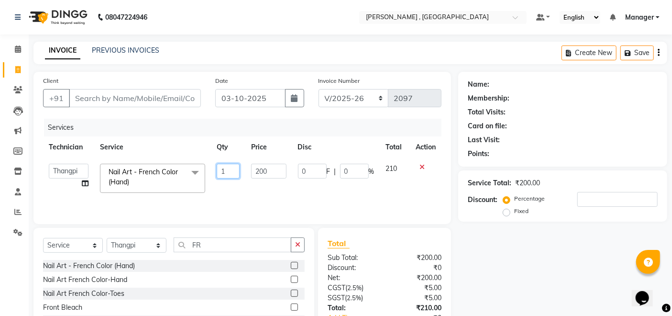
click at [237, 174] on input "1" at bounding box center [228, 171] width 23 height 15
type input "5"
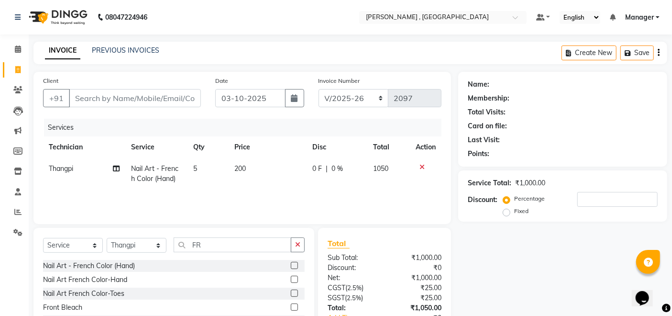
click at [495, 269] on div "Name: Membership: Total Visits: Card on file: Last Visit: Points: Service Total…" at bounding box center [567, 220] width 216 height 297
click at [229, 247] on input "FR" at bounding box center [233, 244] width 118 height 15
type input "F"
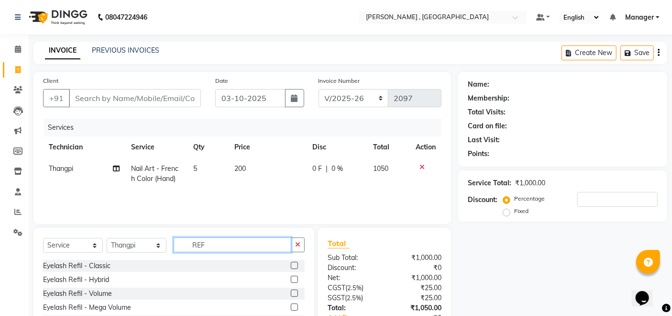
type input "REF"
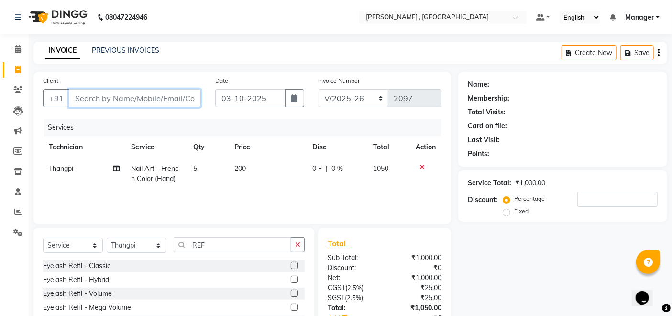
click at [150, 101] on input "Client" at bounding box center [135, 98] width 132 height 18
type input "9"
type input "0"
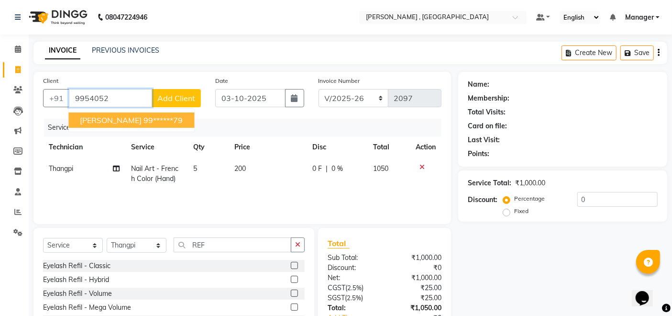
click at [144, 120] on ngb-highlight "99******79" at bounding box center [163, 120] width 39 height 10
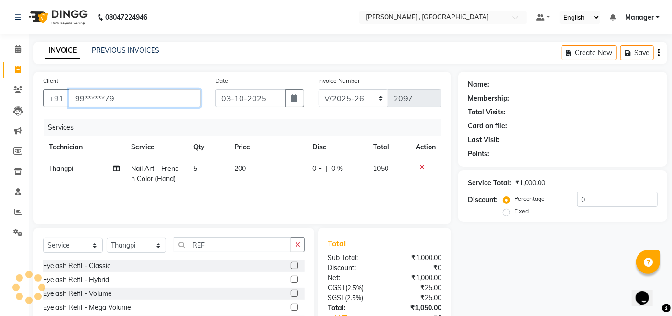
type input "99******79"
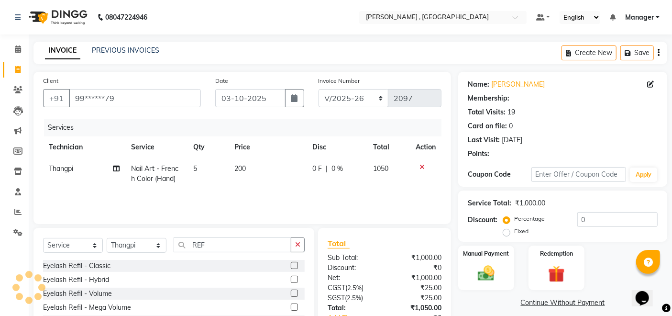
select select "2: Object"
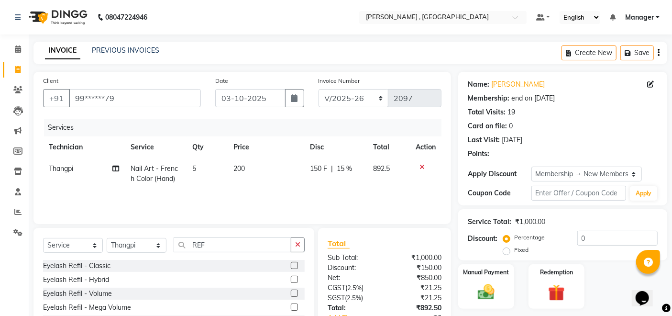
type input "15"
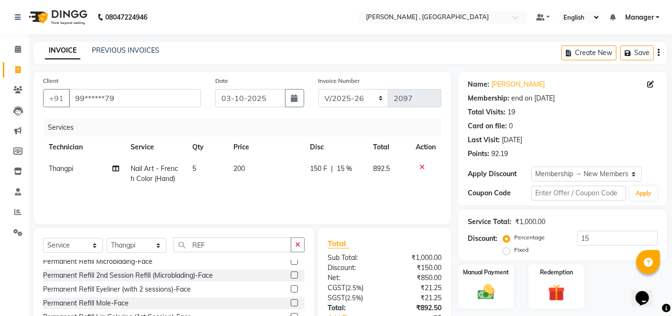
scroll to position [266, 0]
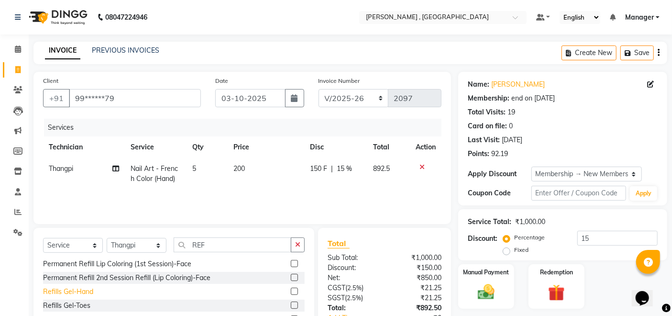
click at [70, 289] on div "Refills Gel-Hand" at bounding box center [68, 292] width 50 height 10
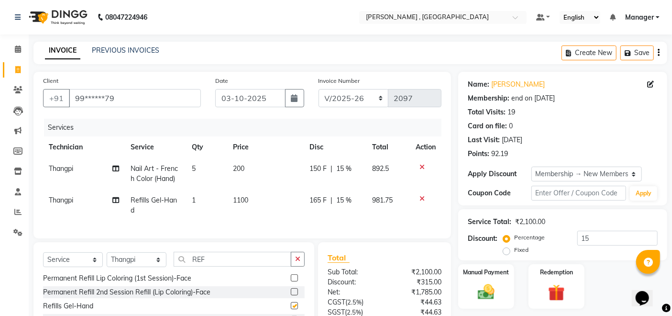
checkbox input "false"
click at [234, 201] on span "1100" at bounding box center [240, 200] width 15 height 9
select select "23266"
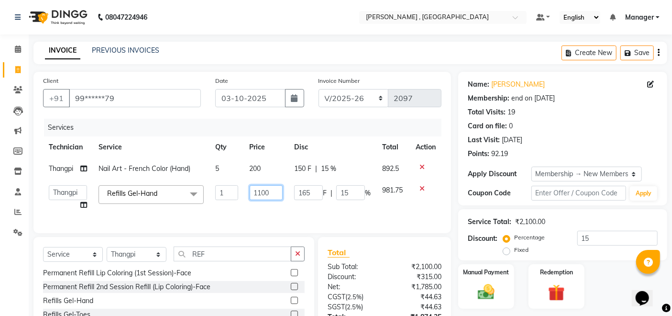
click at [261, 194] on input "1100" at bounding box center [267, 192] width 34 height 15
type input "500"
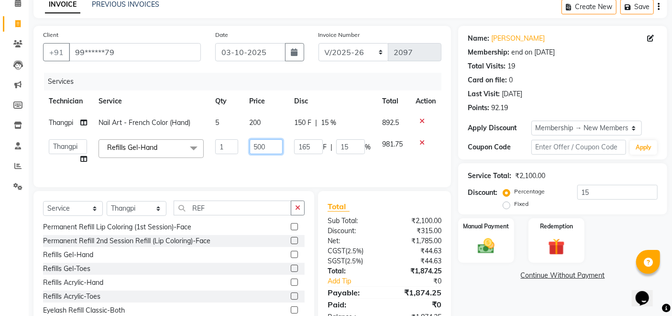
scroll to position [84, 0]
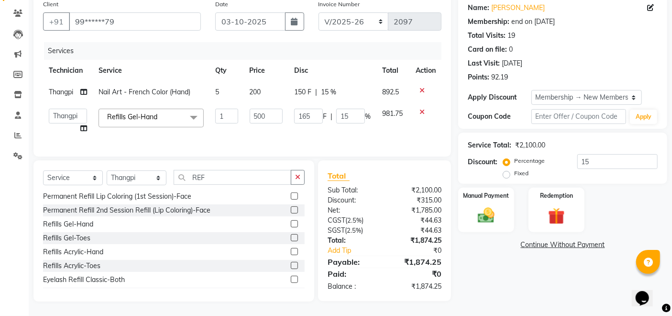
click at [521, 272] on div "Name: [PERSON_NAME] Membership: end on [DATE] Total Visits: 19 Card on file: 0 …" at bounding box center [567, 148] width 216 height 306
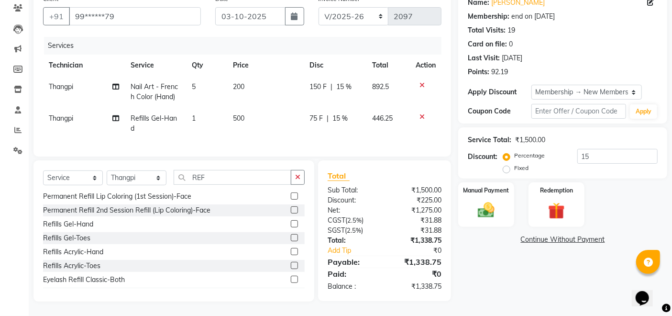
scroll to position [89, 0]
click at [468, 189] on div "Manual Payment" at bounding box center [487, 204] width 58 height 47
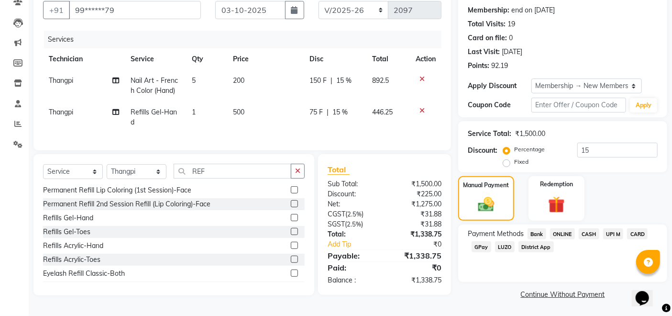
click at [640, 235] on span "CARD" at bounding box center [637, 233] width 21 height 11
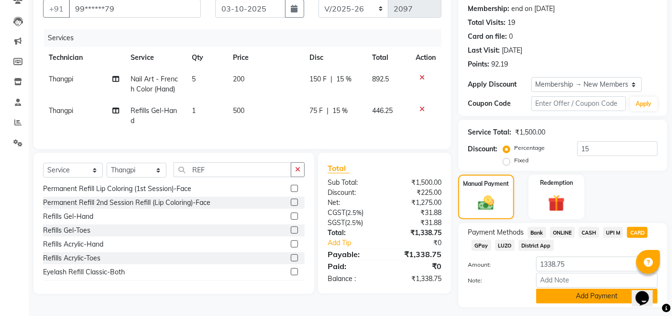
click at [593, 296] on button "Add Payment" at bounding box center [598, 296] width 122 height 15
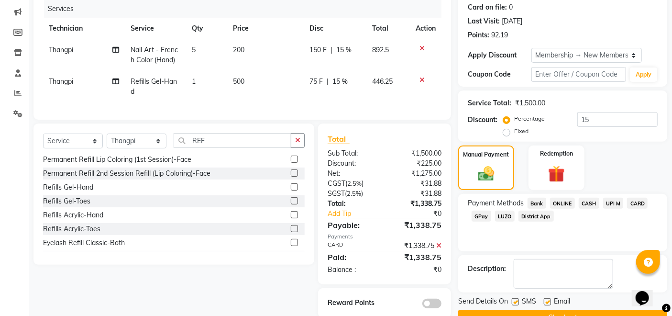
scroll to position [143, 0]
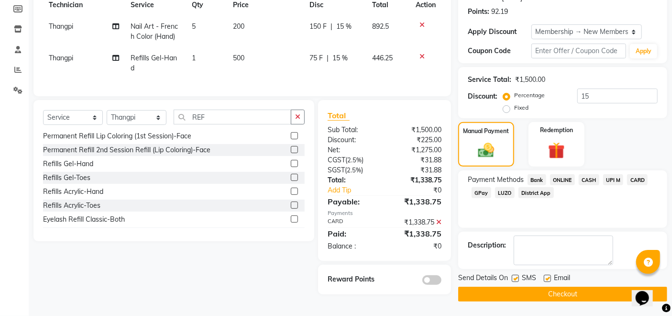
click at [590, 296] on button "Checkout" at bounding box center [563, 294] width 209 height 15
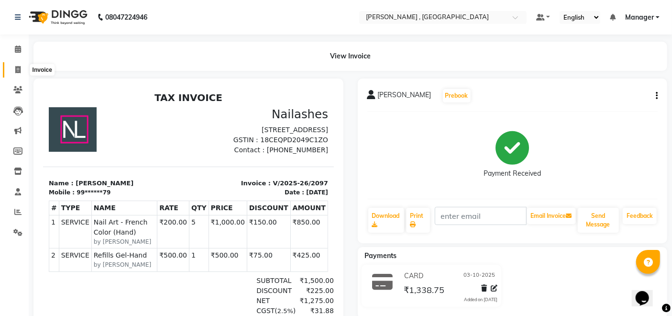
click at [18, 71] on icon at bounding box center [17, 69] width 5 height 7
select select "service"
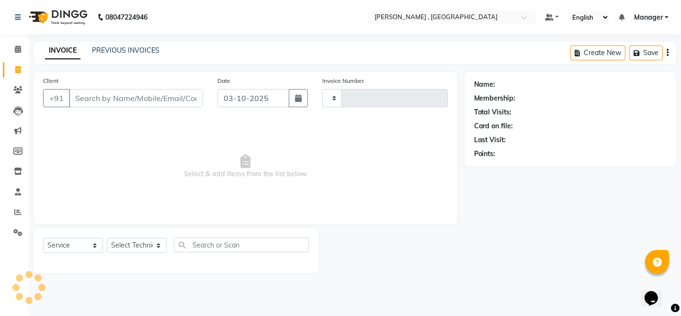
type input "2098"
select select "4283"
click at [137, 241] on select "Select Technician" at bounding box center [137, 245] width 60 height 15
select select "35418"
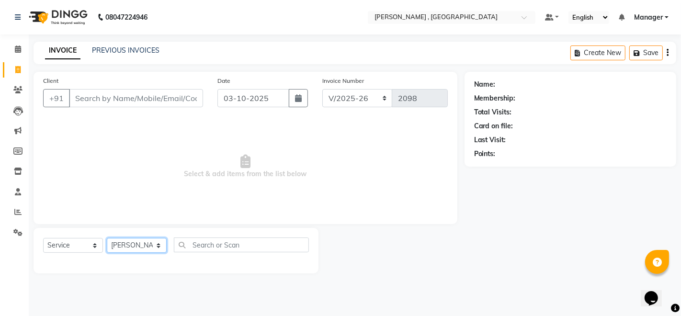
click at [107, 238] on select "Select Technician [PERSON_NAME] [PERSON_NAME] Manager [PERSON_NAME] Thangpi [PE…" at bounding box center [137, 245] width 60 height 15
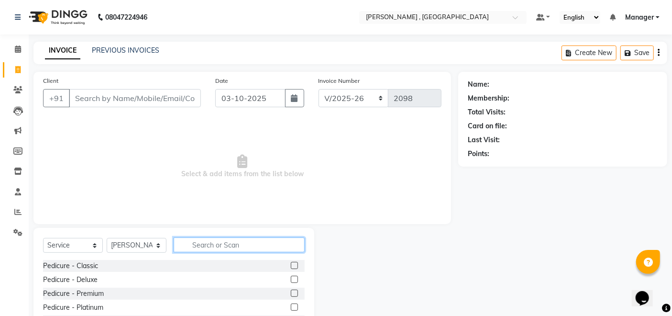
click at [222, 246] on input "text" at bounding box center [239, 244] width 131 height 15
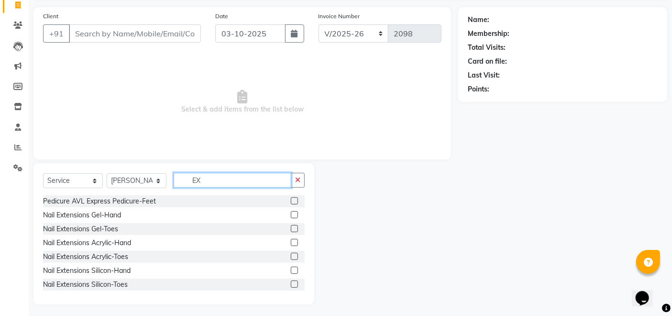
scroll to position [67, 0]
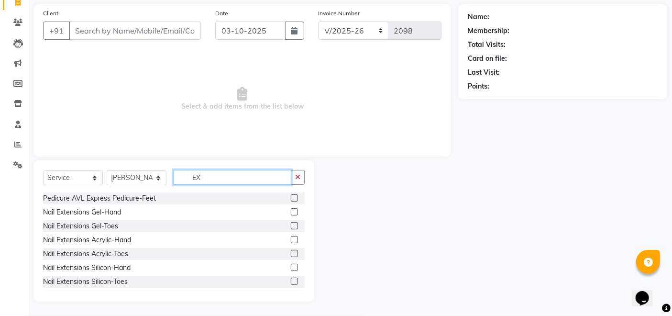
type input "EX"
click at [291, 237] on label at bounding box center [294, 239] width 7 height 7
click at [291, 237] on input "checkbox" at bounding box center [294, 240] width 6 height 6
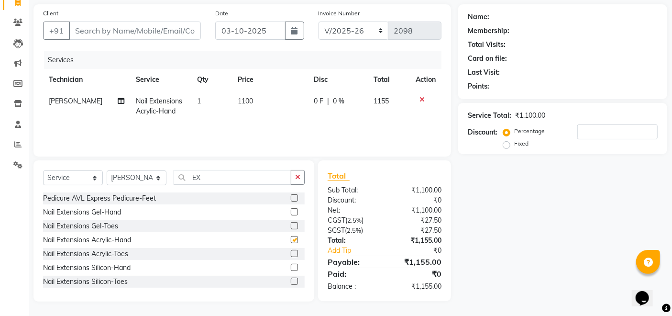
checkbox input "false"
click at [244, 104] on span "1100" at bounding box center [245, 101] width 15 height 9
select select "35418"
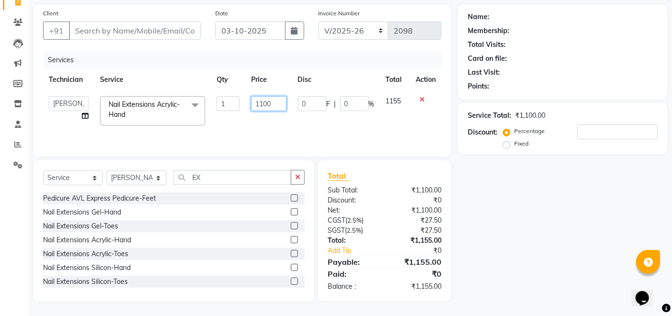
click at [263, 99] on input "1100" at bounding box center [268, 103] width 35 height 15
type input "1000"
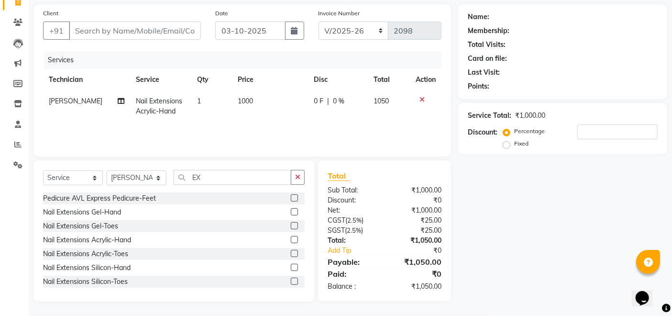
click at [483, 311] on main "INVOICE PREVIOUS INVOICES Create New Save Client +91 Date [DATE] Invoice Number…" at bounding box center [351, 145] width 644 height 342
click at [277, 173] on input "EX" at bounding box center [233, 177] width 118 height 15
type input "E"
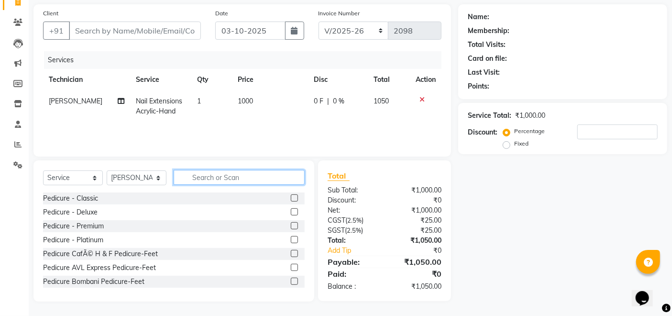
type input "C"
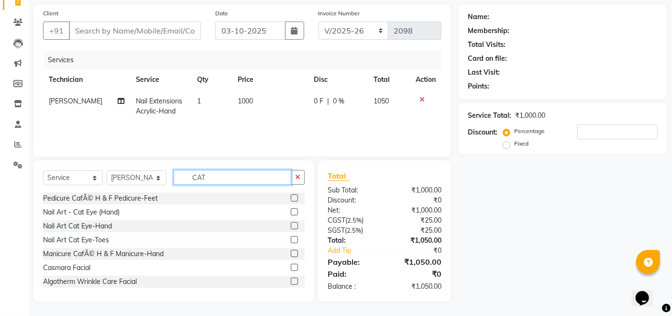
scroll to position [67, 0]
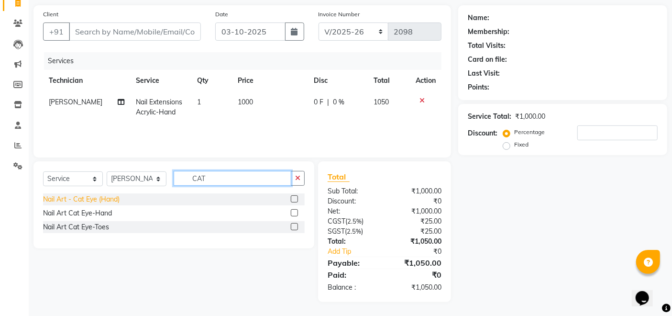
type input "CAT"
click at [103, 203] on div "Nail Art - Cat Eye (Hand)" at bounding box center [81, 199] width 77 height 10
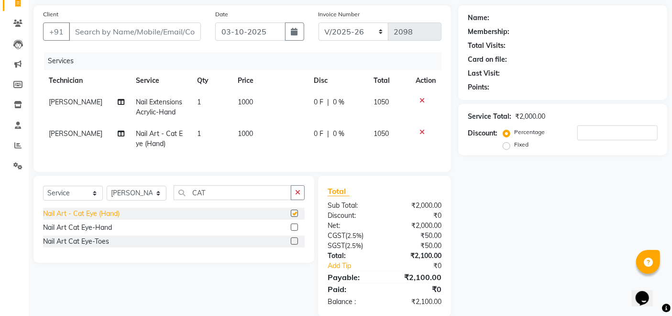
checkbox input "false"
click at [258, 131] on td "1000" at bounding box center [270, 139] width 76 height 32
select select "35418"
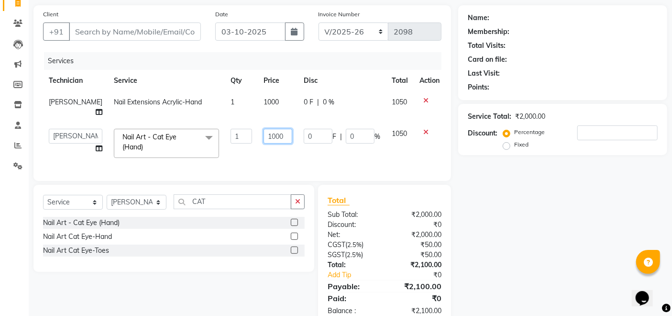
click at [274, 131] on input "1000" at bounding box center [278, 136] width 29 height 15
type input "1"
type input "2000"
click at [254, 197] on input "CAT" at bounding box center [233, 201] width 118 height 15
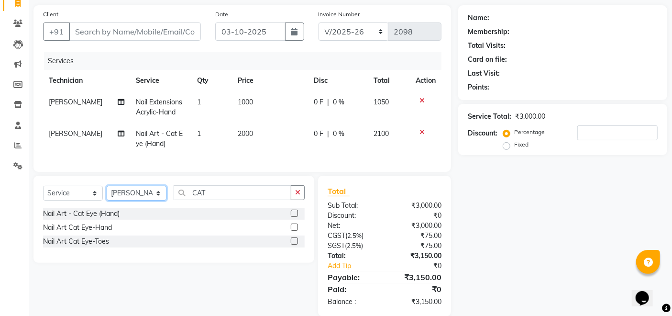
click at [135, 201] on select "Select Technician [PERSON_NAME] [PERSON_NAME] Manager [PERSON_NAME] Thangpi [PE…" at bounding box center [137, 193] width 60 height 15
select select "23265"
click at [107, 193] on select "Select Technician [PERSON_NAME] [PERSON_NAME] Manager [PERSON_NAME] Thangpi [PE…" at bounding box center [137, 193] width 60 height 15
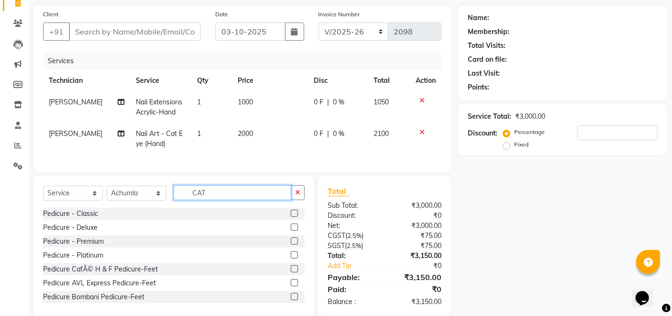
click at [212, 200] on input "CAT" at bounding box center [233, 192] width 118 height 15
type input "C"
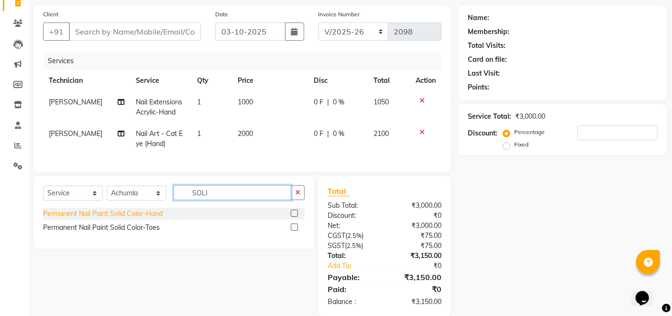
type input "SOLI"
click at [110, 219] on div "Permanent Nail Paint Solid Color-Hand" at bounding box center [103, 214] width 120 height 10
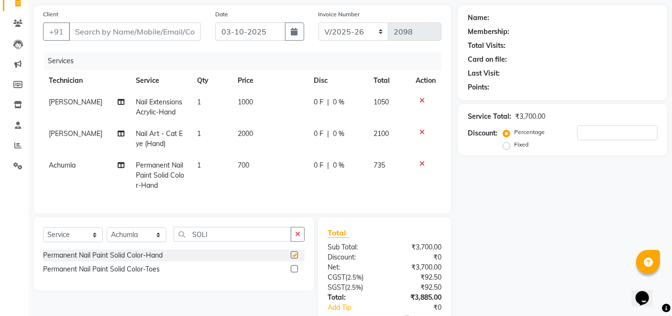
checkbox input "false"
click at [165, 30] on input "Client" at bounding box center [135, 31] width 132 height 18
type input "8"
type input "0"
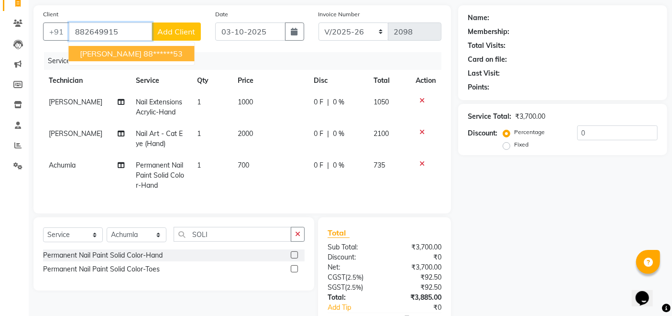
click at [144, 54] on ngb-highlight "88******53" at bounding box center [163, 54] width 39 height 10
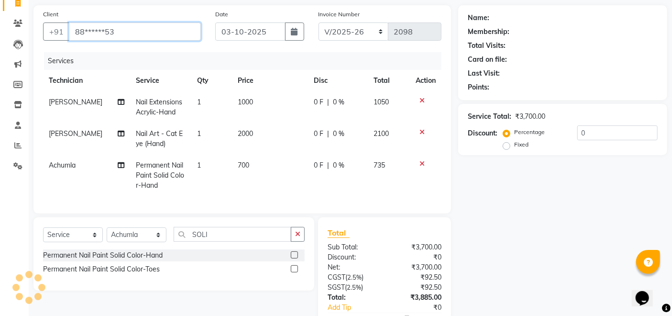
type input "88******53"
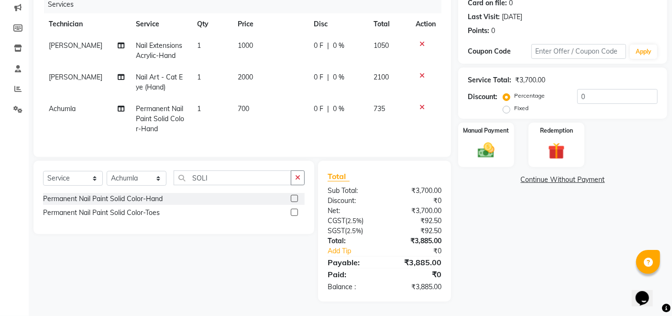
click at [232, 130] on td "700" at bounding box center [270, 119] width 76 height 42
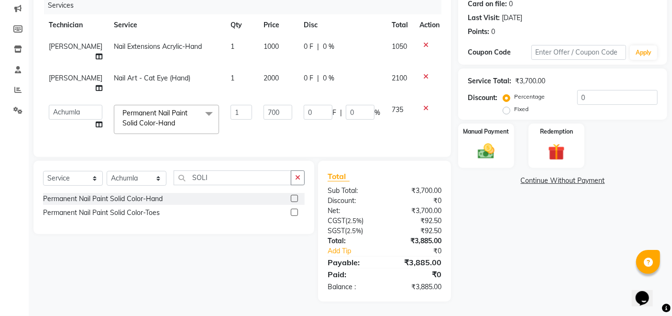
scroll to position [110, 0]
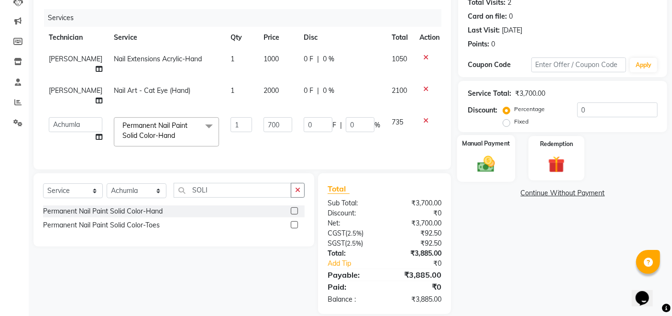
click at [498, 155] on img at bounding box center [486, 164] width 29 height 20
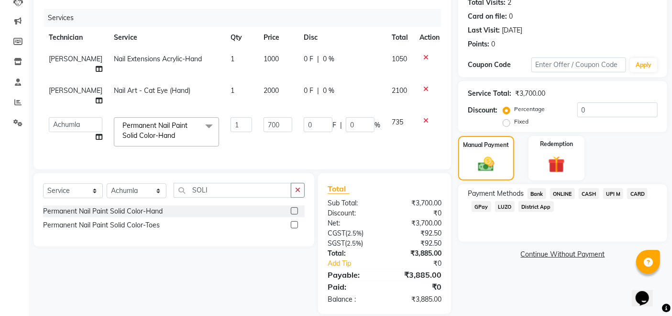
click at [590, 196] on span "CASH" at bounding box center [589, 193] width 21 height 11
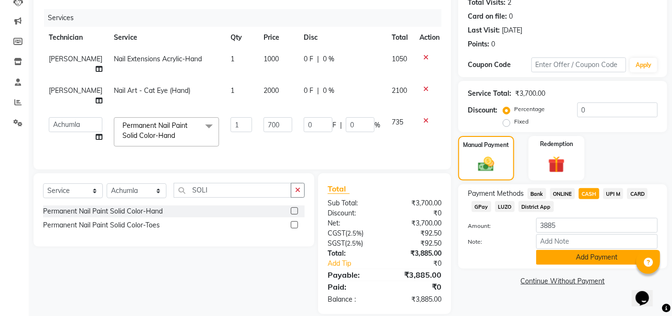
click at [577, 255] on button "Add Payment" at bounding box center [598, 257] width 122 height 15
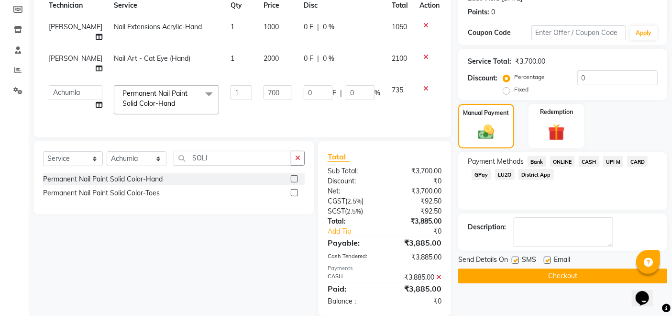
scroll to position [144, 0]
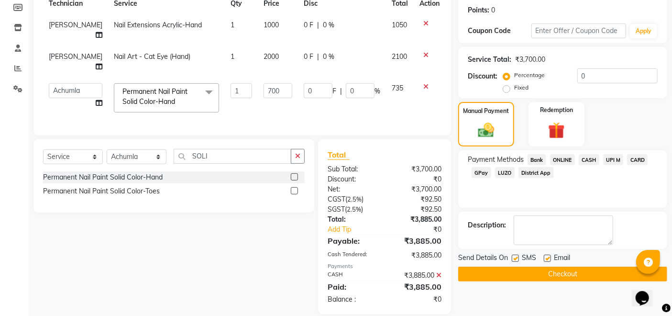
click at [517, 275] on button "Checkout" at bounding box center [563, 274] width 209 height 15
